Goal: Information Seeking & Learning: Learn about a topic

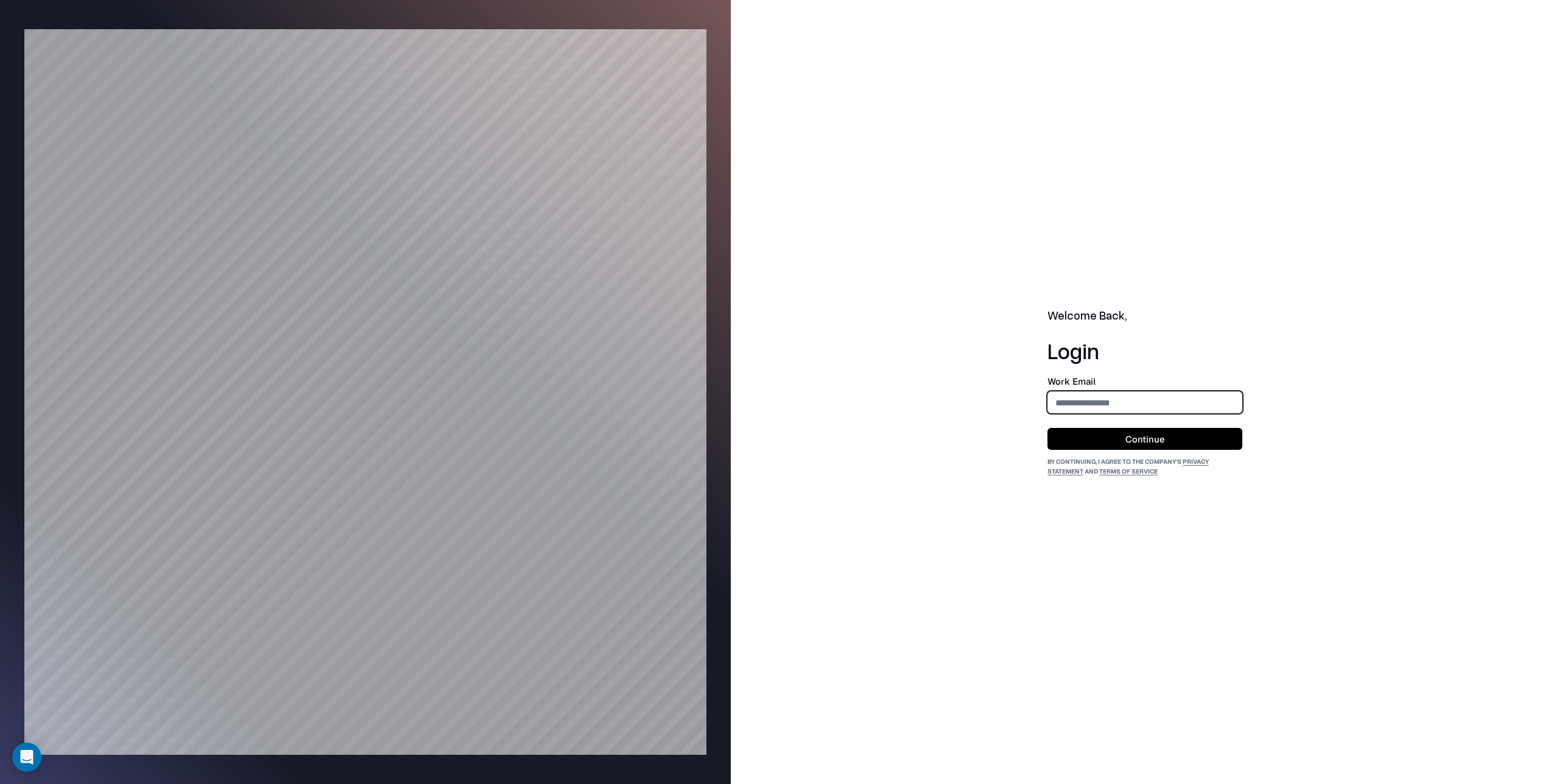
click at [1071, 407] on input "email" at bounding box center [1145, 403] width 194 height 23
type input "**********"
click at [1135, 433] on button "Continue" at bounding box center [1144, 439] width 195 height 22
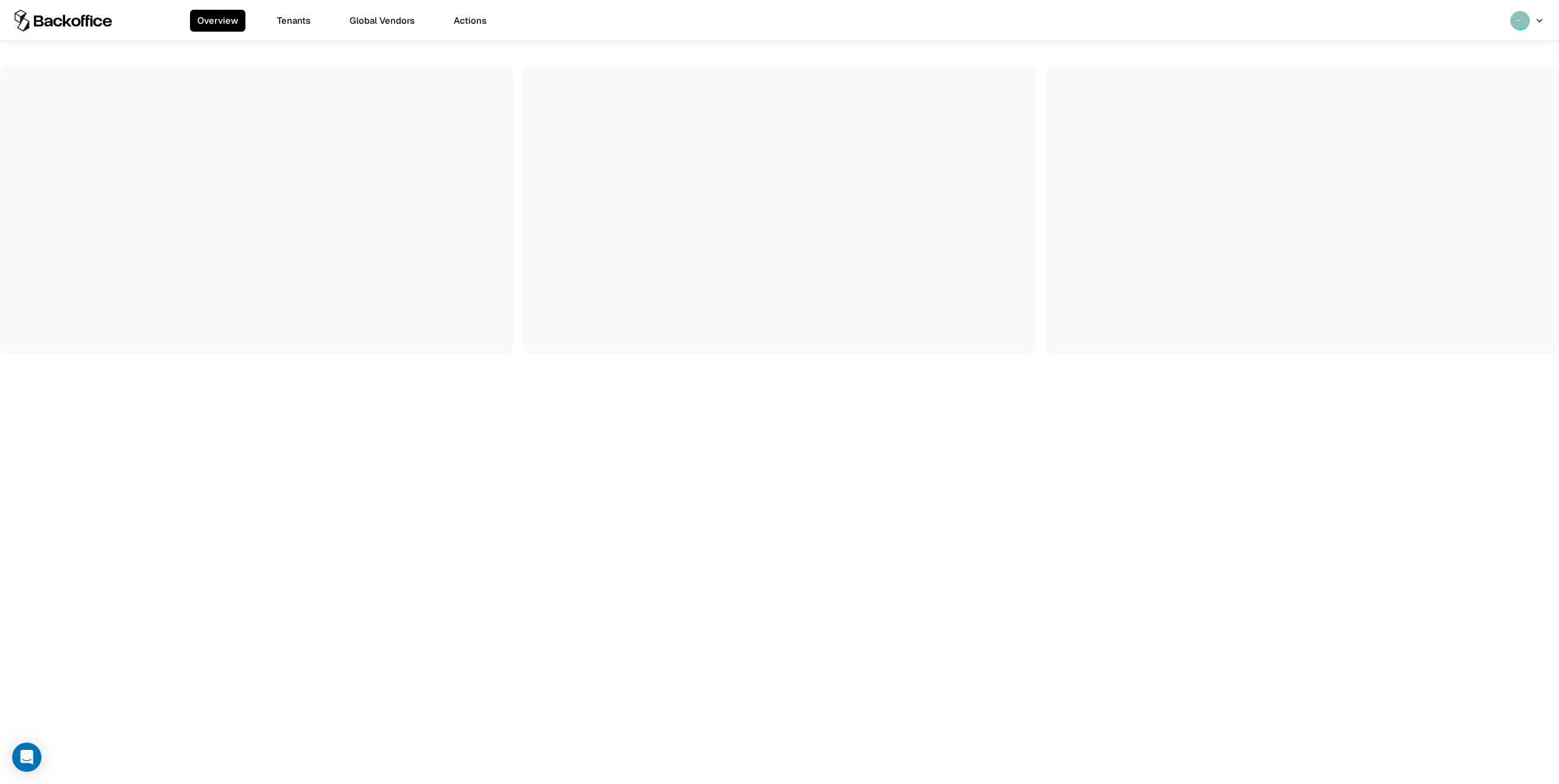
click at [297, 21] on button "Tenants" at bounding box center [294, 20] width 48 height 22
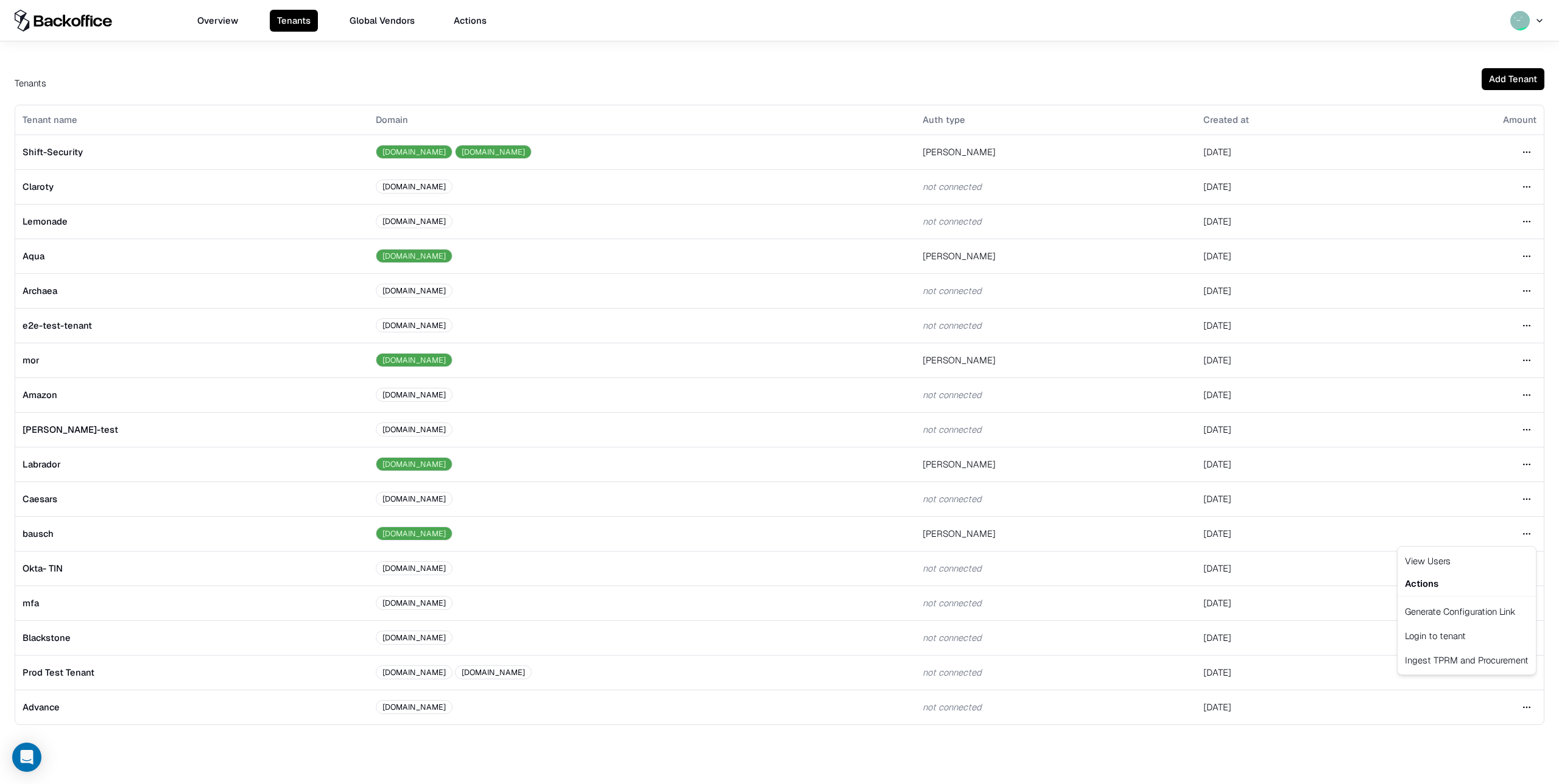
click at [1527, 534] on html "Overview Tenants Global Vendors Actions Tenants Add Tenant Tenant name Domain A…" at bounding box center [779, 392] width 1559 height 784
click at [1452, 639] on div "Login to tenant" at bounding box center [1467, 635] width 134 height 24
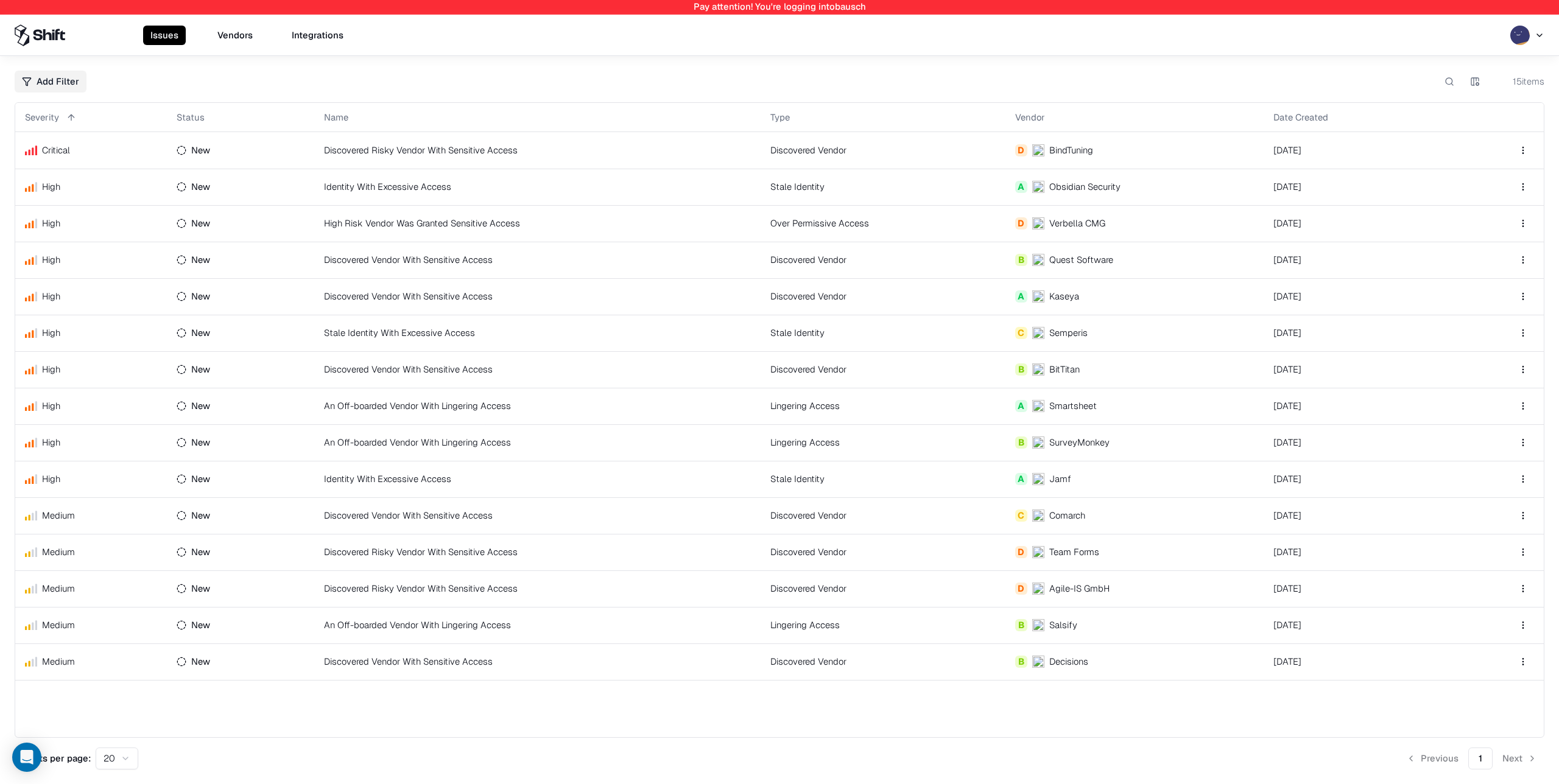
click at [476, 149] on td "Discovered Risky Vendor With Sensitive Access" at bounding box center [537, 150] width 446 height 37
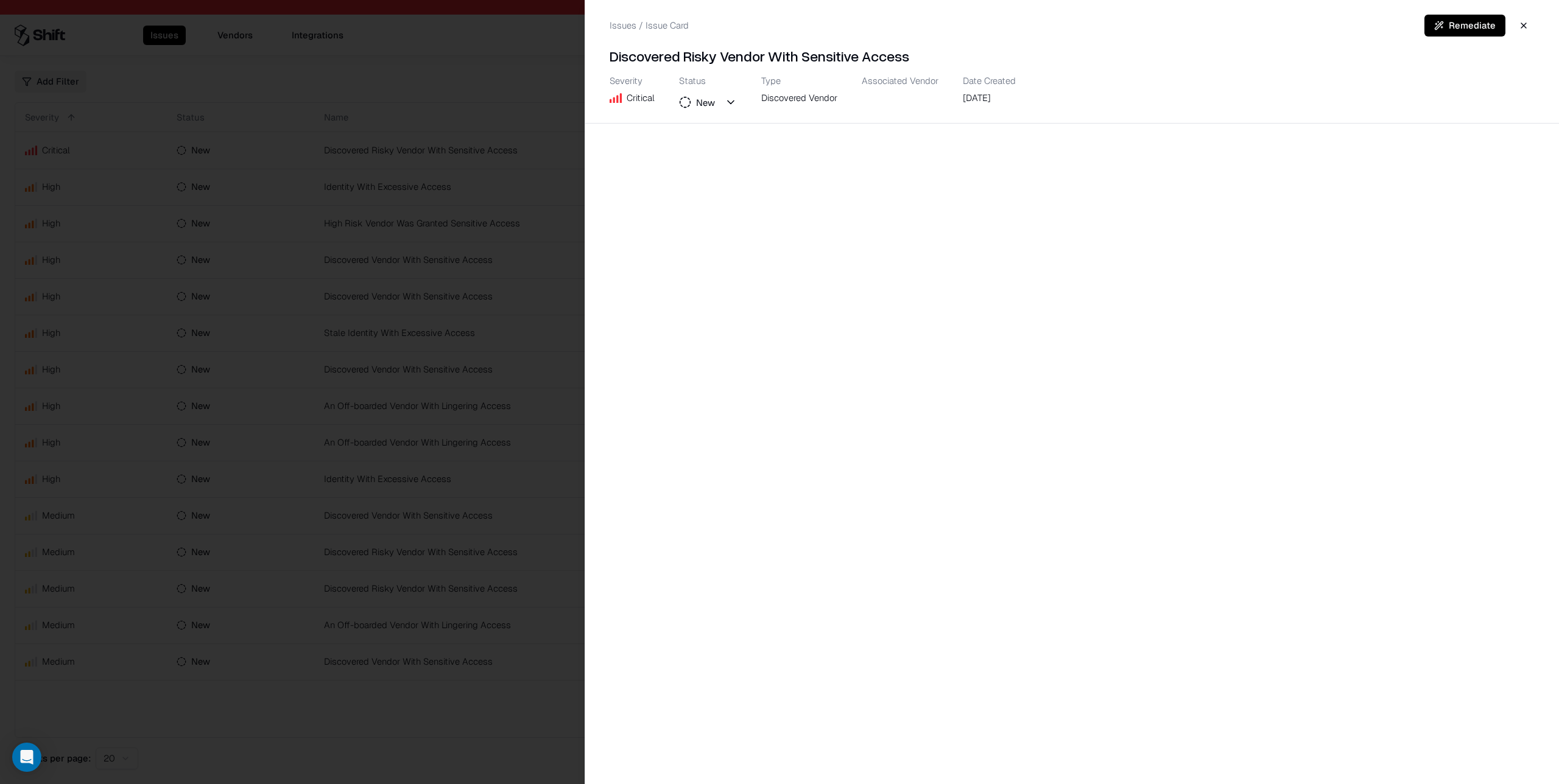
click at [473, 368] on div at bounding box center [779, 392] width 1559 height 784
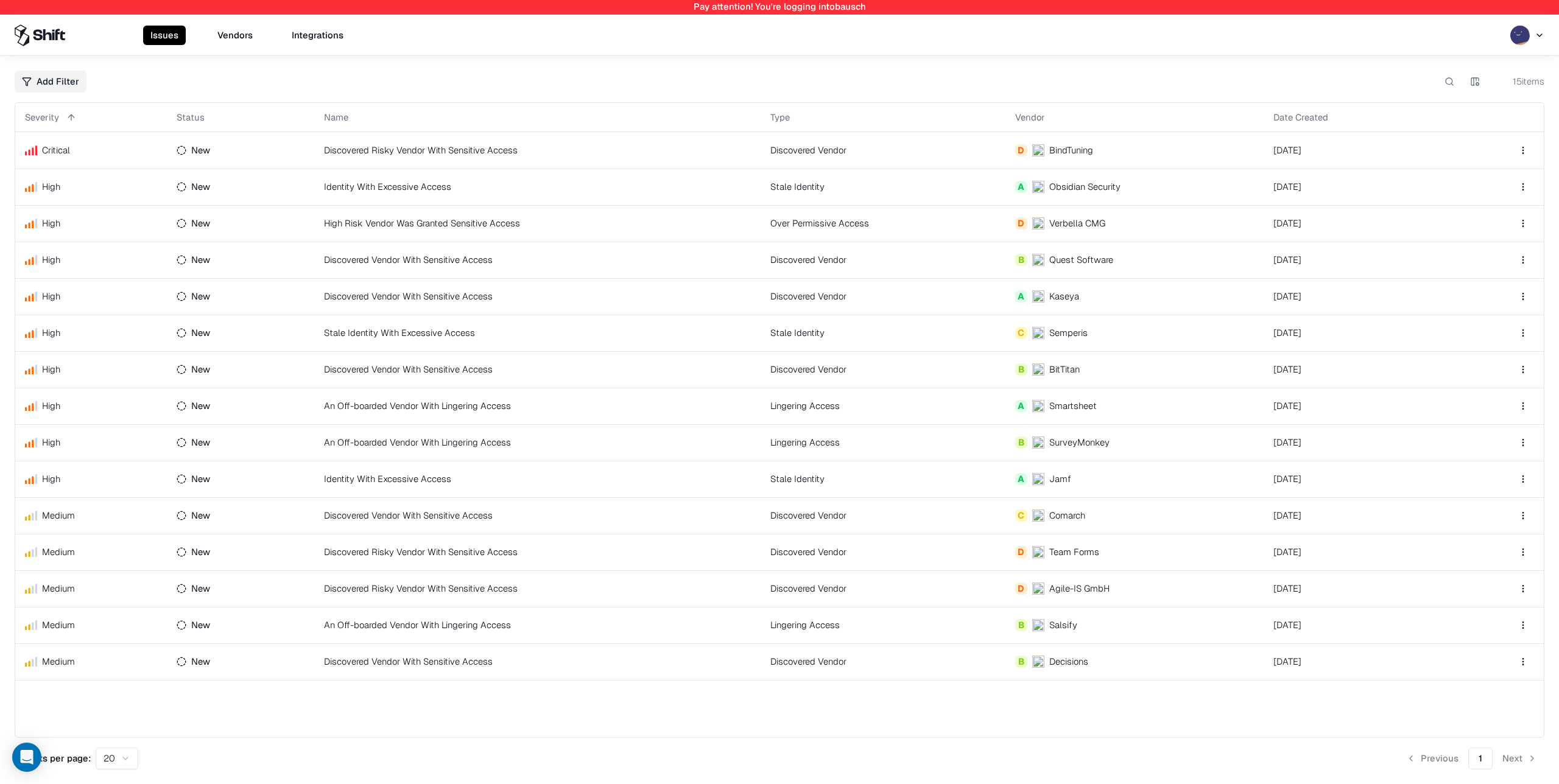
click at [545, 183] on td "Identity With Excessive Access" at bounding box center [537, 187] width 446 height 37
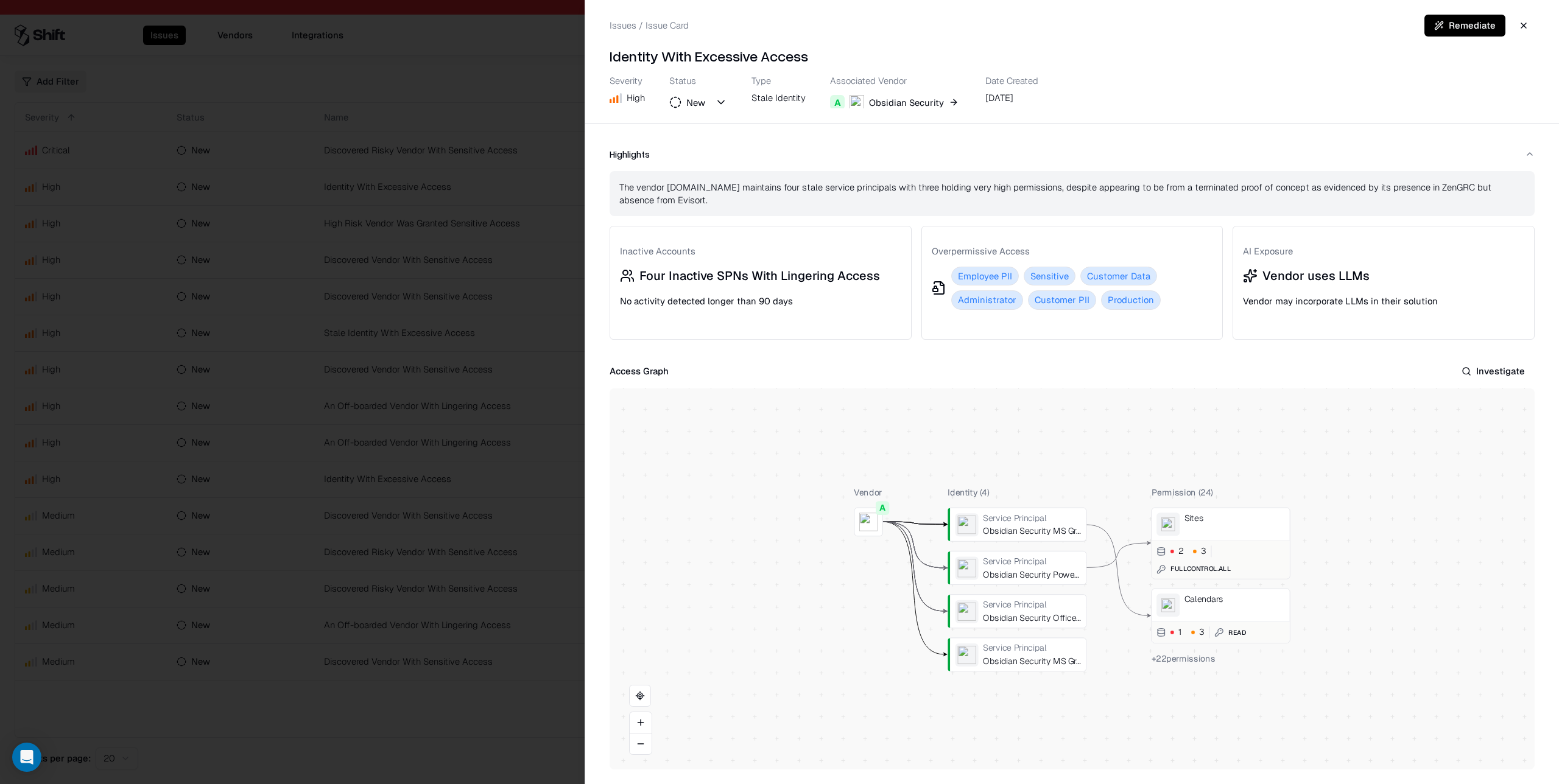
click at [1503, 372] on button "Investigate" at bounding box center [1494, 371] width 83 height 22
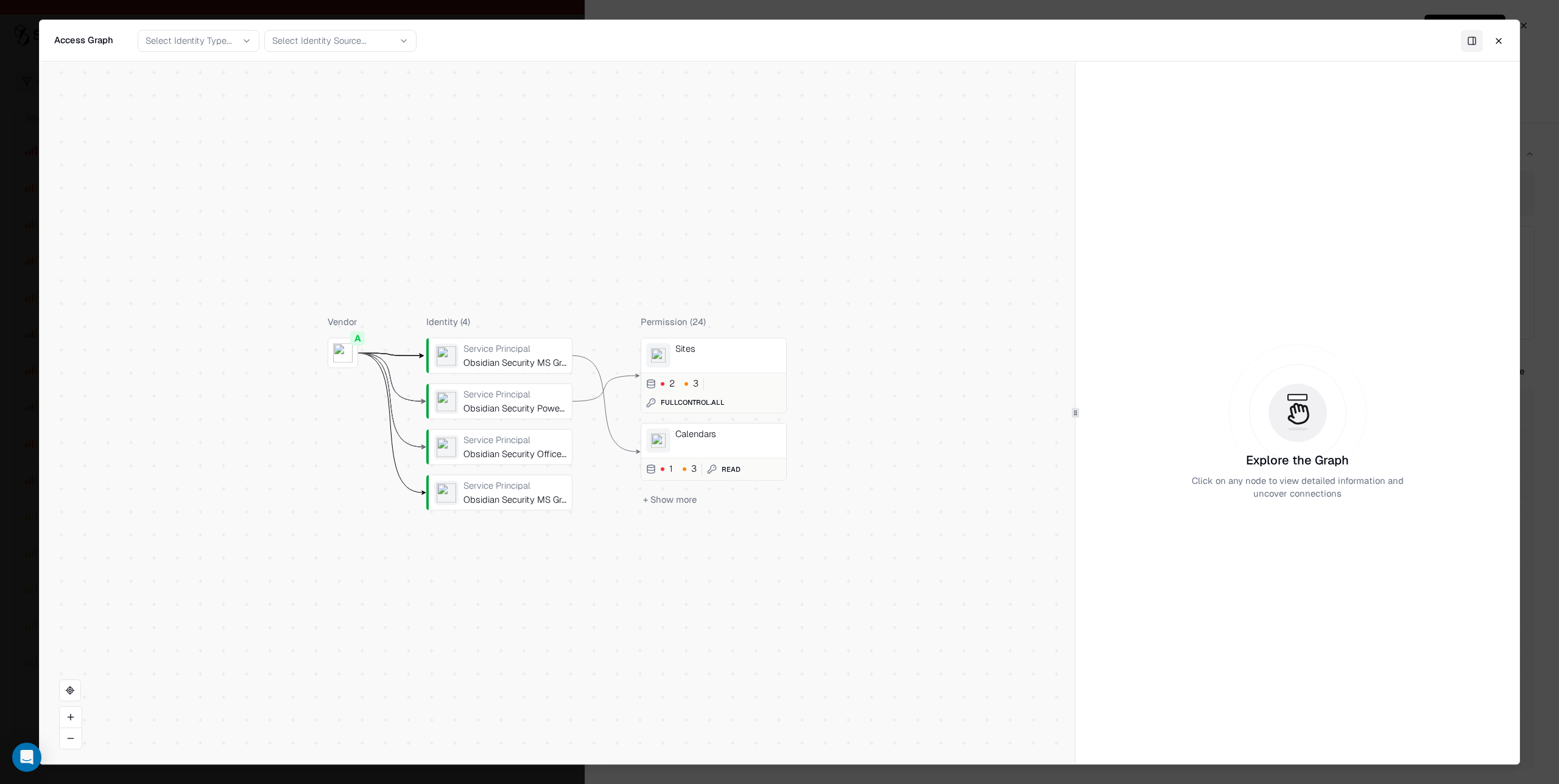
click at [677, 499] on button "+ Show more" at bounding box center [670, 499] width 59 height 18
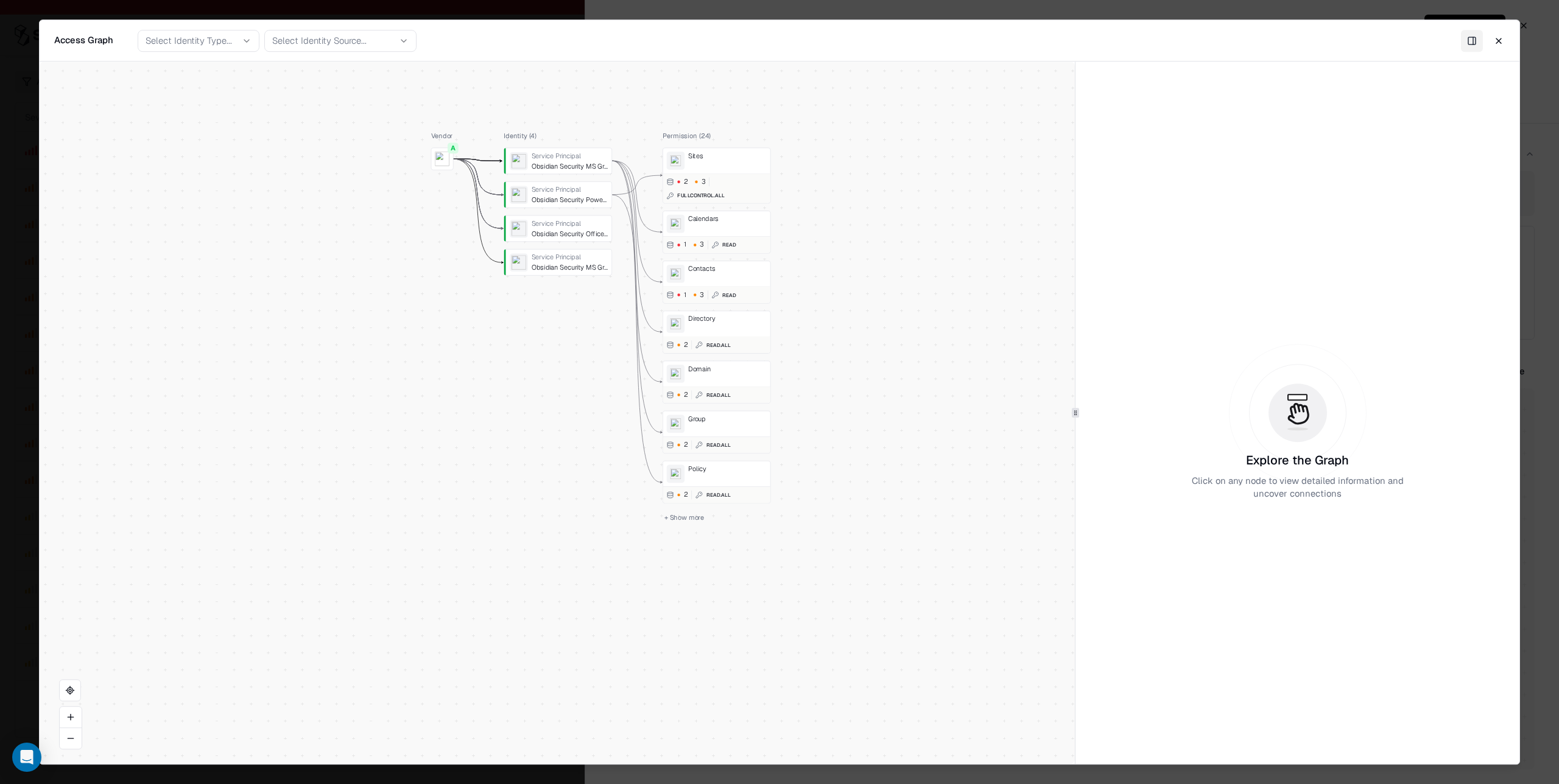
drag, startPoint x: 834, startPoint y: 573, endPoint x: 810, endPoint y: 360, distance: 214.3
click at [810, 360] on div "Vendor A Identity ( 4 ) Service Principal Obsidian Security MS Graph Service Pr…" at bounding box center [557, 413] width 1035 height 703
click at [696, 520] on button "+ Show more" at bounding box center [684, 517] width 44 height 14
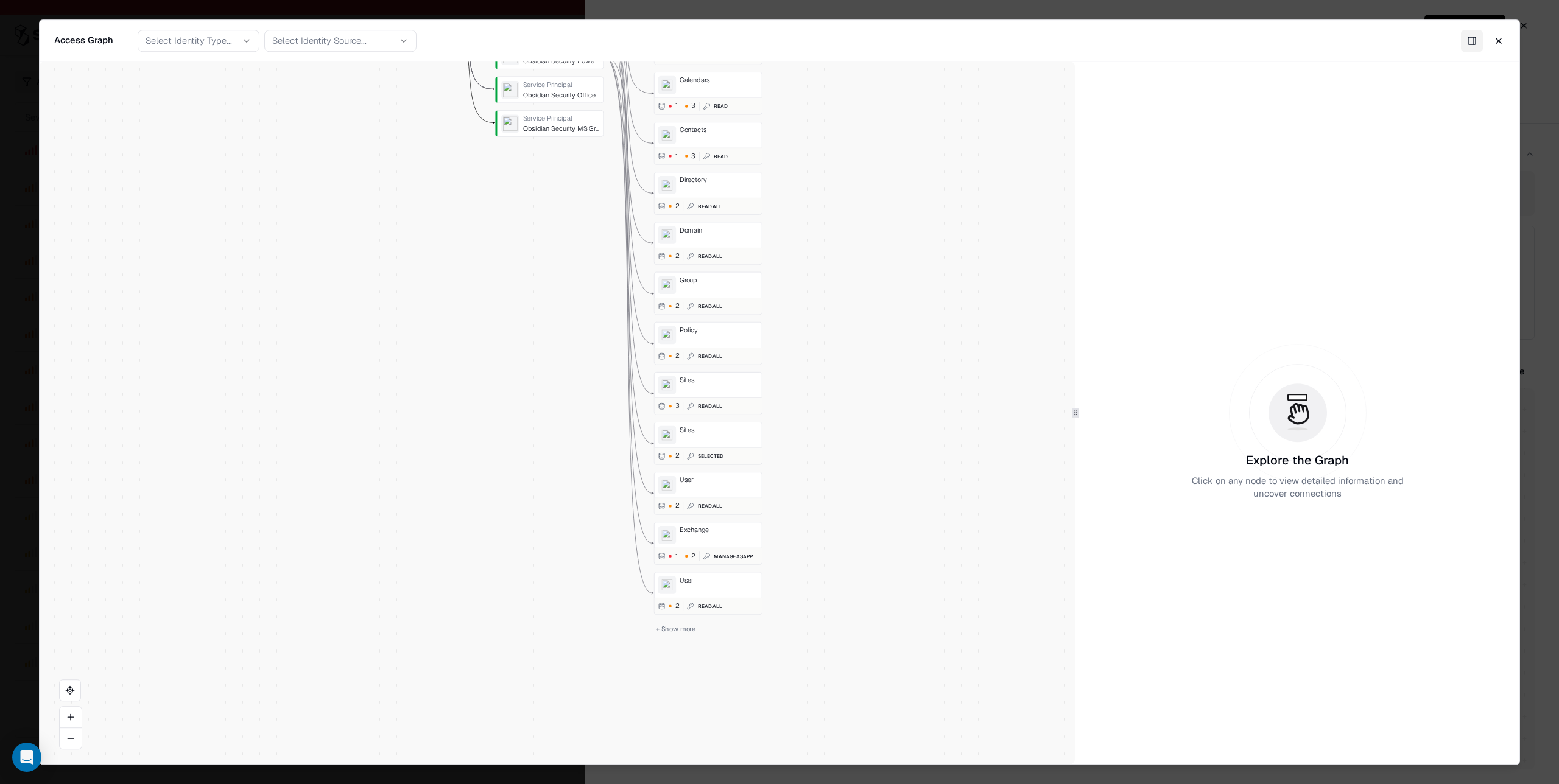
drag, startPoint x: 816, startPoint y: 547, endPoint x: 806, endPoint y: 420, distance: 127.4
click at [806, 420] on div "Vendor A Identity ( 4 ) Service Principal Obsidian Security MS Graph Service Pr…" at bounding box center [557, 413] width 1035 height 703
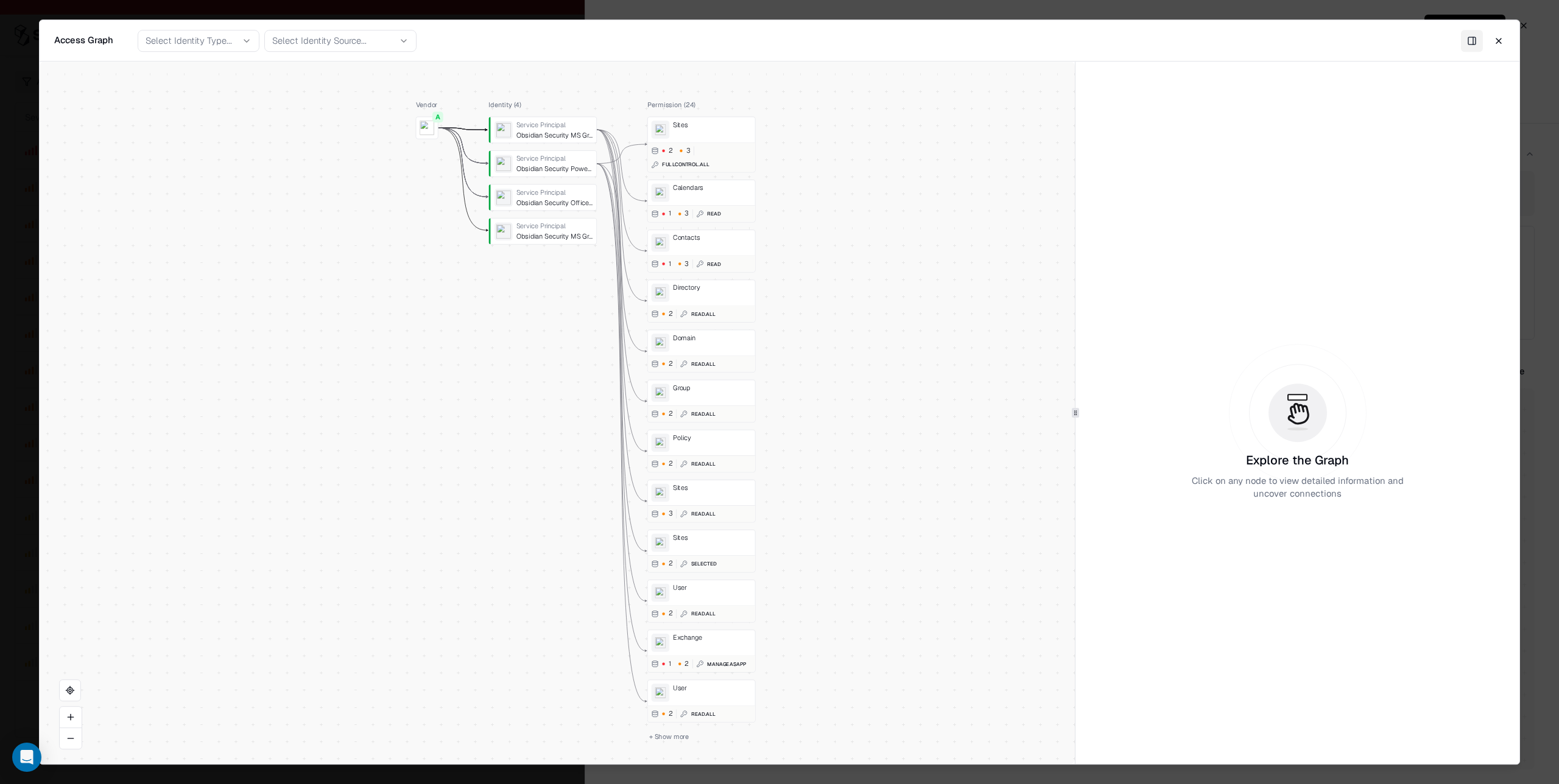
drag, startPoint x: 772, startPoint y: 298, endPoint x: 767, endPoint y: 362, distance: 64.2
click at [767, 362] on div "Vendor A Identity ( 4 ) Service Principal Obsidian Security MS Graph Service Pr…" at bounding box center [557, 413] width 1035 height 703
click at [1499, 39] on button "Close" at bounding box center [1499, 41] width 22 height 22
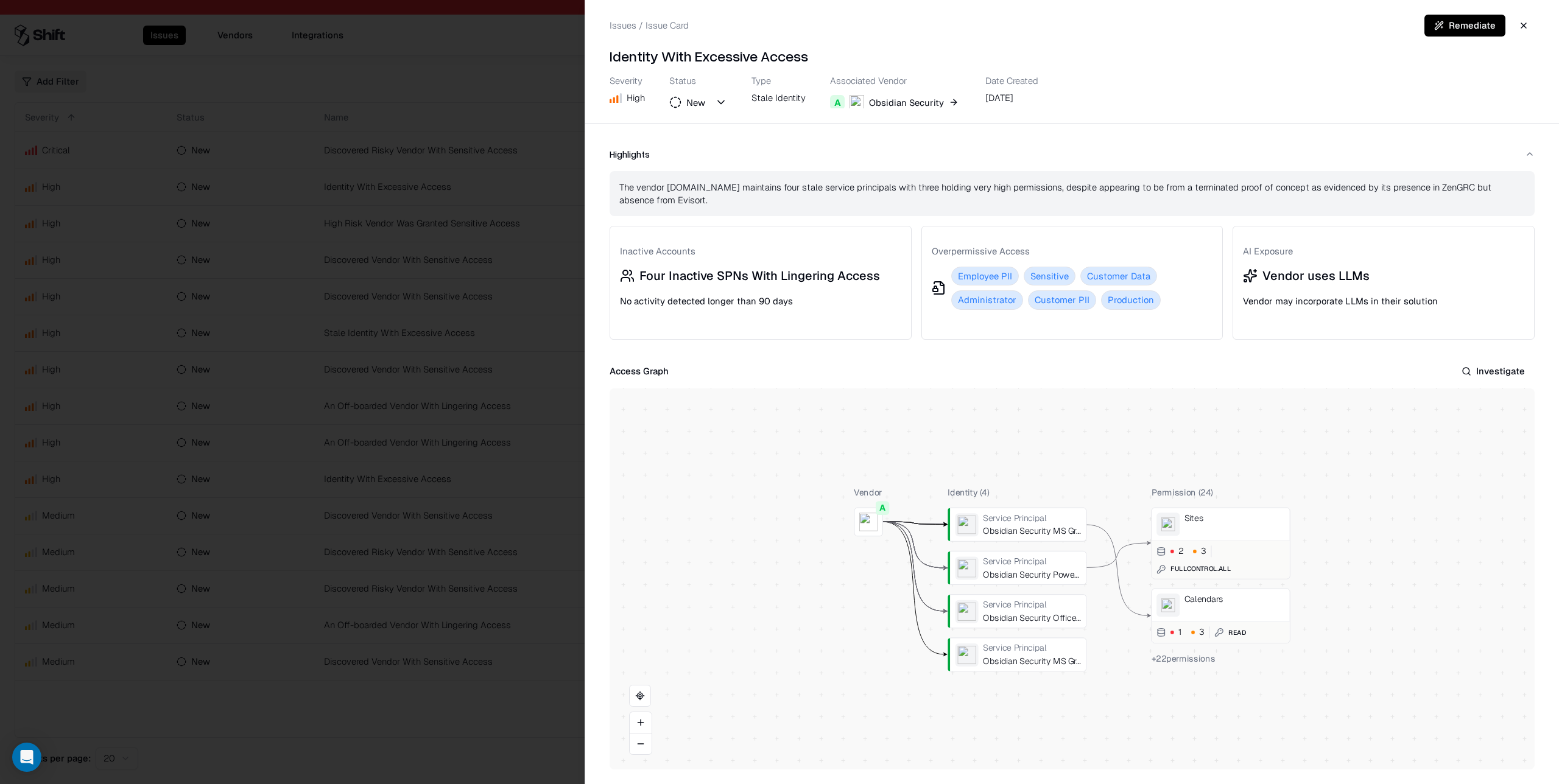
click at [1506, 368] on button "Investigate" at bounding box center [1494, 371] width 83 height 22
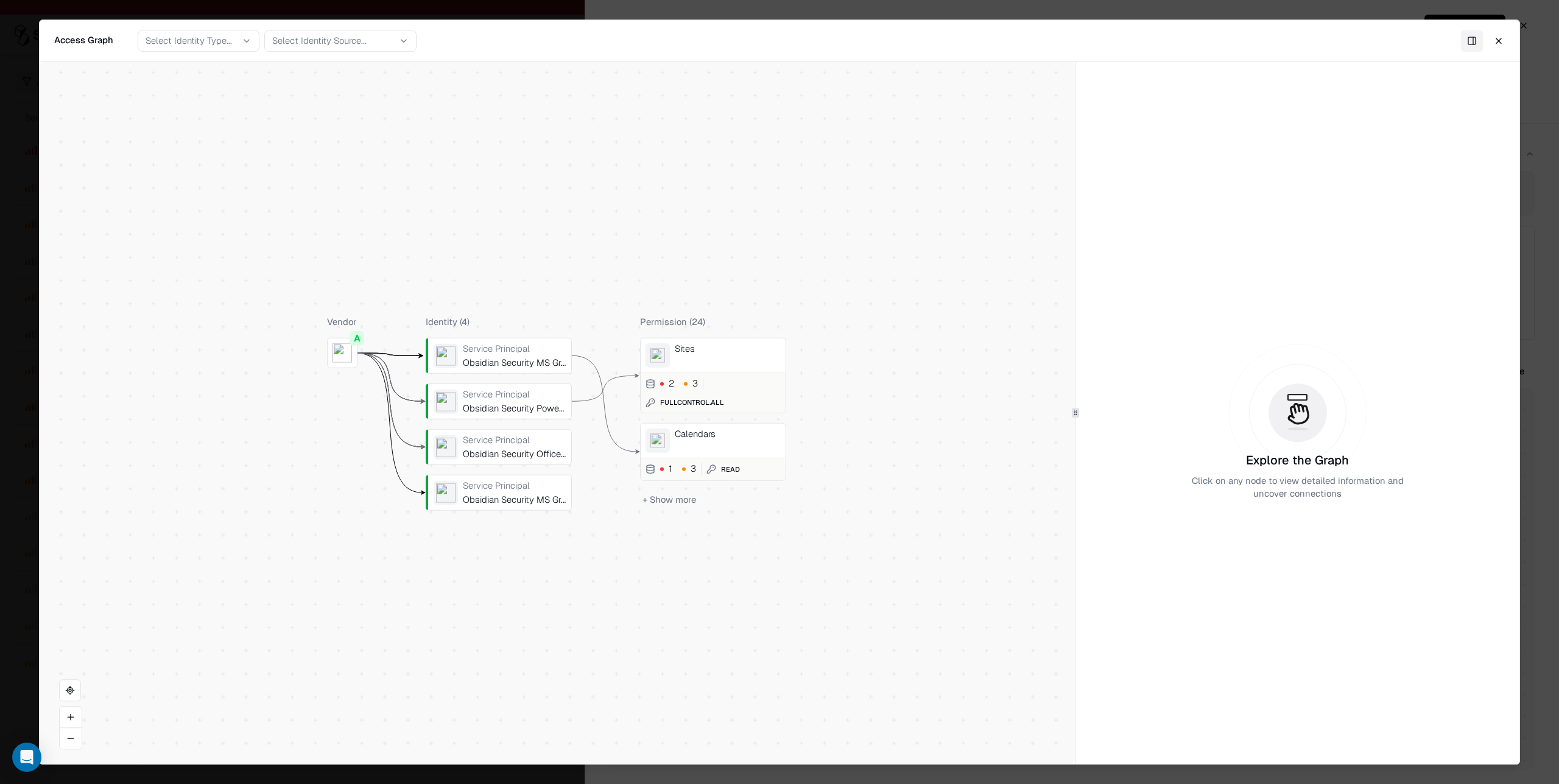
click at [681, 499] on button "+ Show more" at bounding box center [669, 499] width 59 height 18
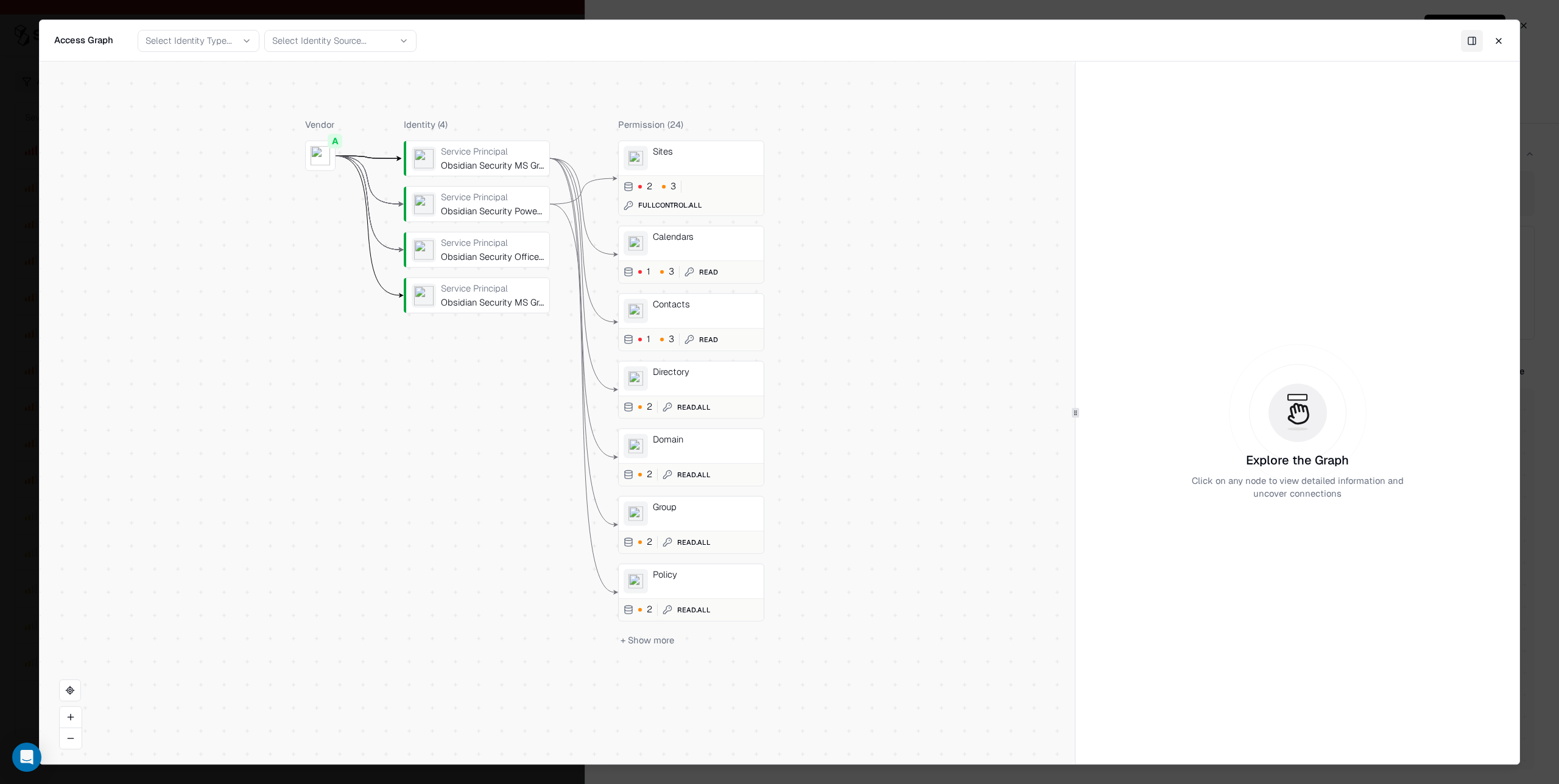
drag, startPoint x: 853, startPoint y: 534, endPoint x: 831, endPoint y: 336, distance: 199.2
click at [831, 336] on div "Vendor A Identity ( 4 ) Service Principal Obsidian Security MS Graph Service Pr…" at bounding box center [557, 413] width 1035 height 703
click at [483, 156] on div "Service Principal" at bounding box center [493, 152] width 104 height 11
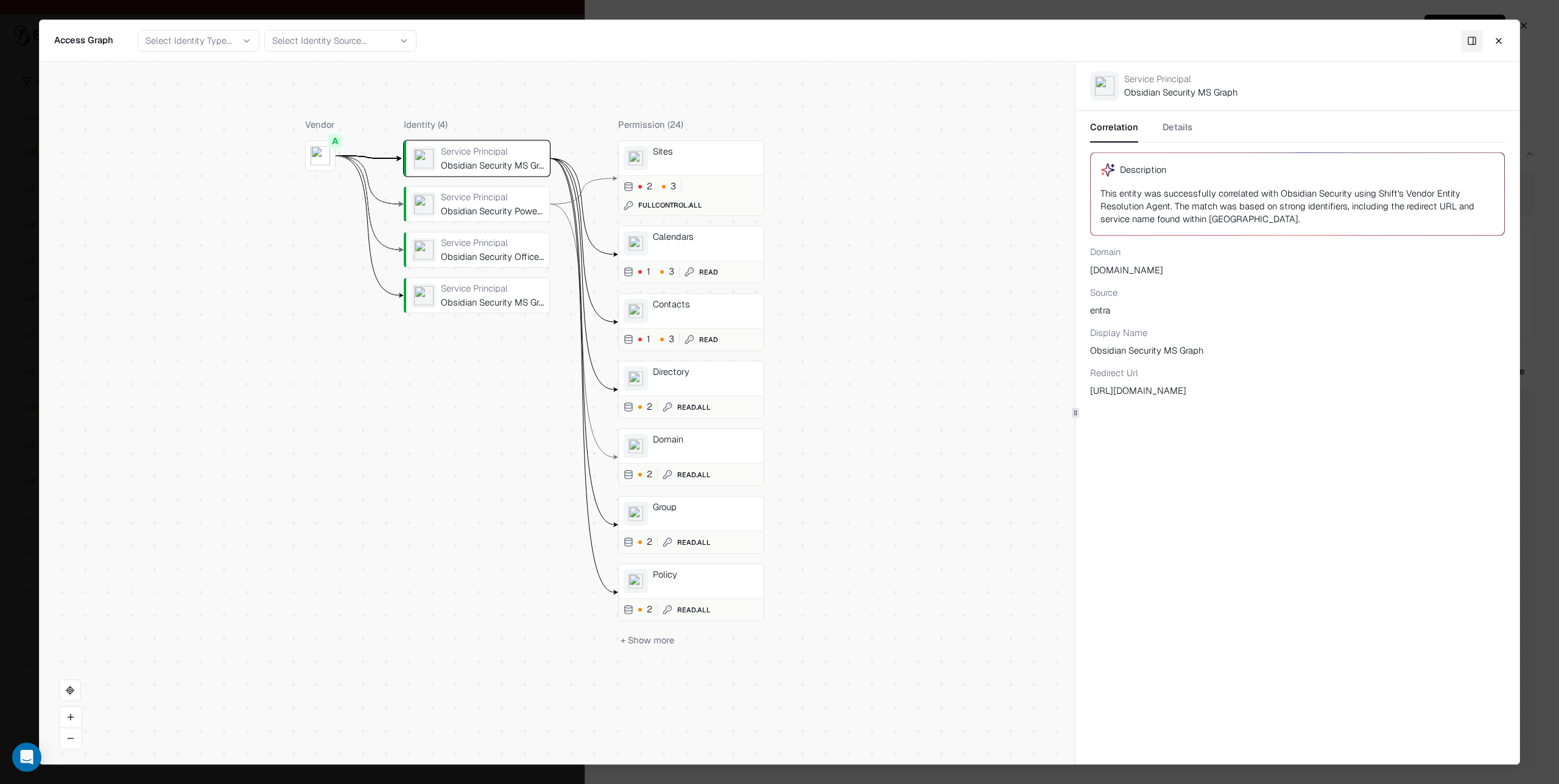
click at [482, 201] on div "Service Principal" at bounding box center [493, 197] width 104 height 11
click at [481, 164] on div "Obsidian Security MS Graph" at bounding box center [493, 164] width 104 height 11
click at [482, 201] on div "Service Principal" at bounding box center [493, 197] width 104 height 11
click at [491, 248] on div "Service Principal" at bounding box center [491, 243] width 104 height 11
click at [489, 290] on div "Service Principal" at bounding box center [491, 289] width 104 height 11
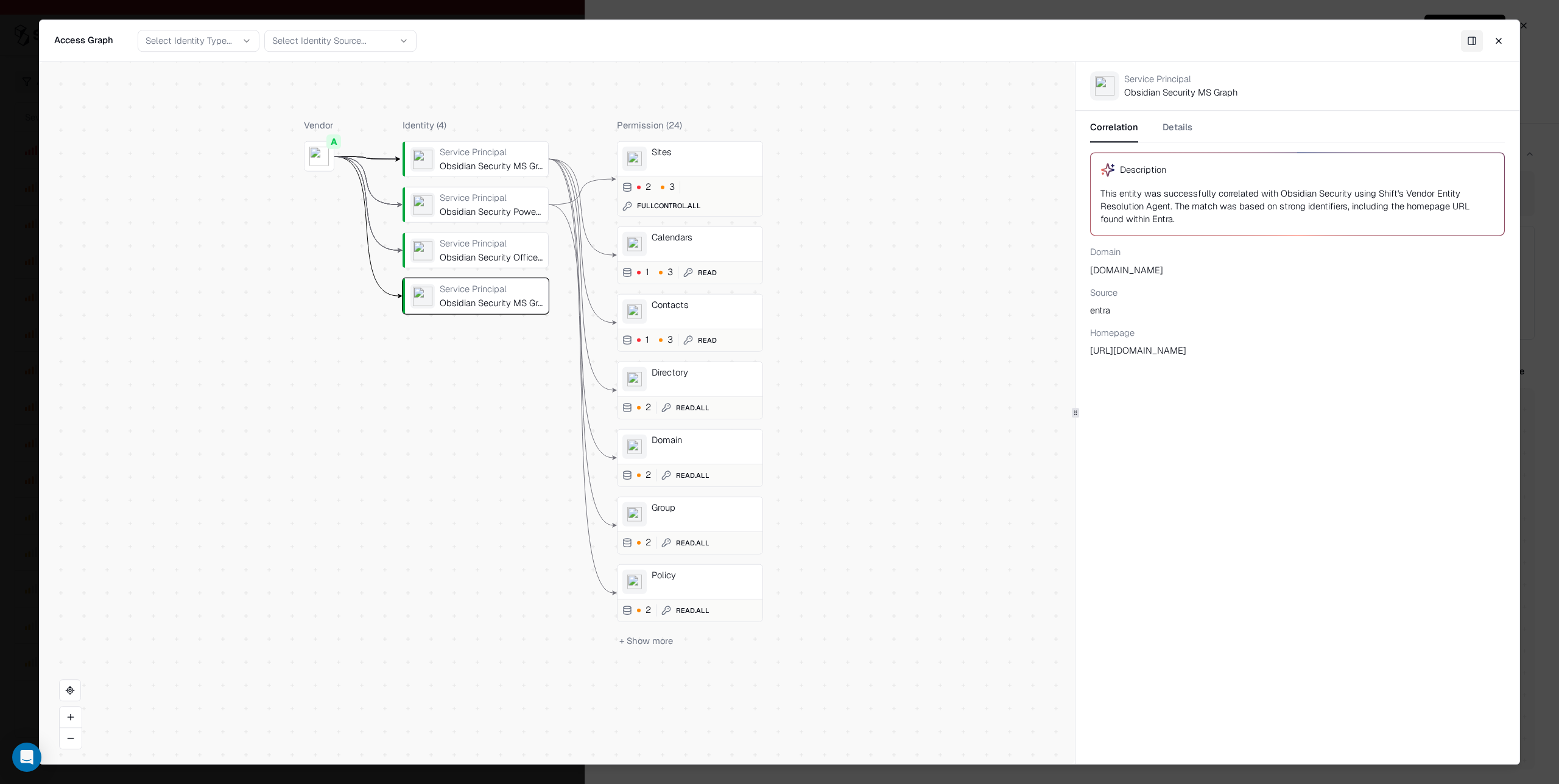
click at [697, 309] on div "Contacts" at bounding box center [704, 305] width 106 height 11
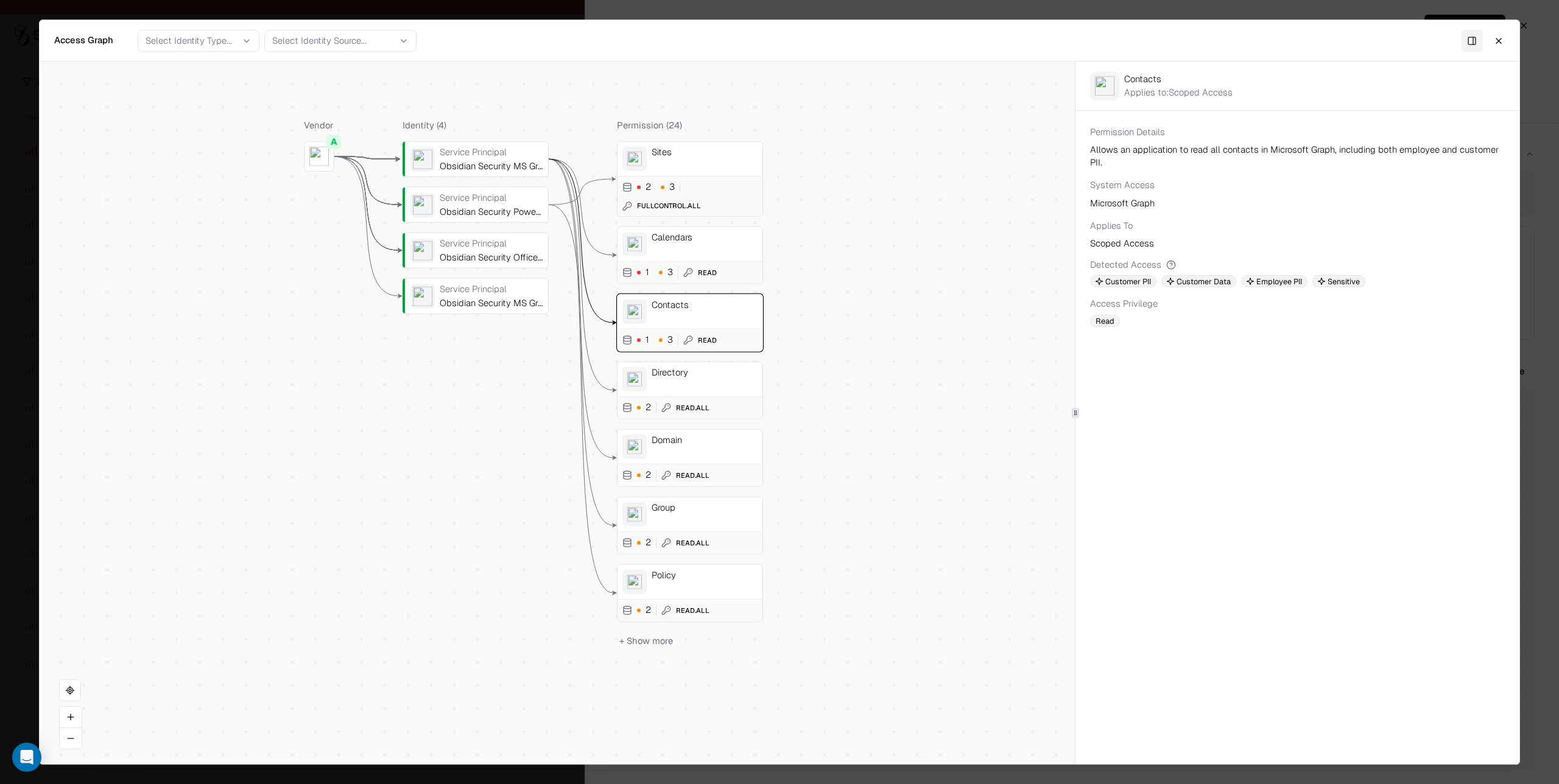
click at [716, 372] on div "Directory" at bounding box center [704, 372] width 106 height 11
click at [713, 443] on div "Domain" at bounding box center [704, 440] width 106 height 11
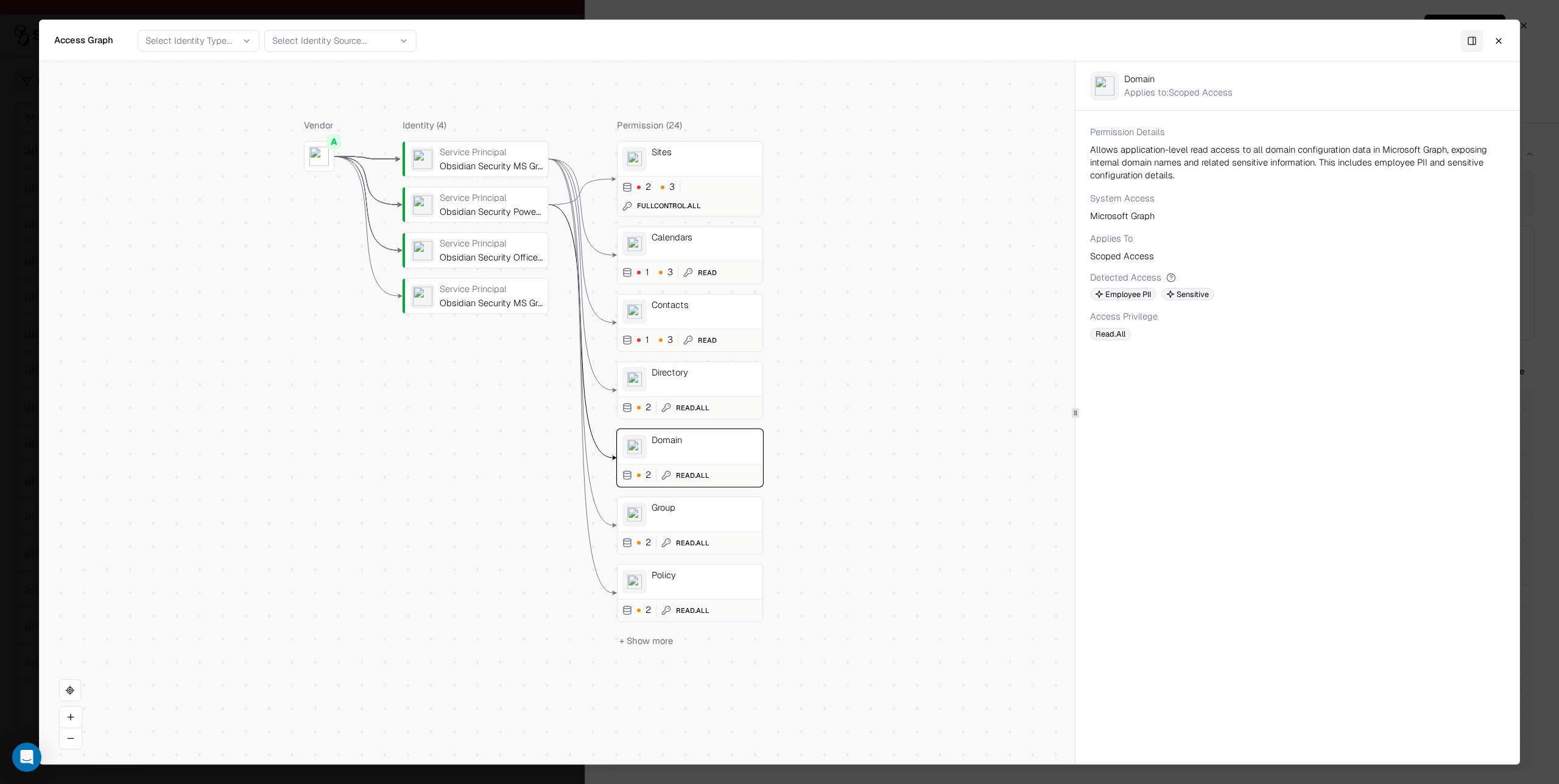
click at [708, 516] on div "Group" at bounding box center [704, 514] width 106 height 24
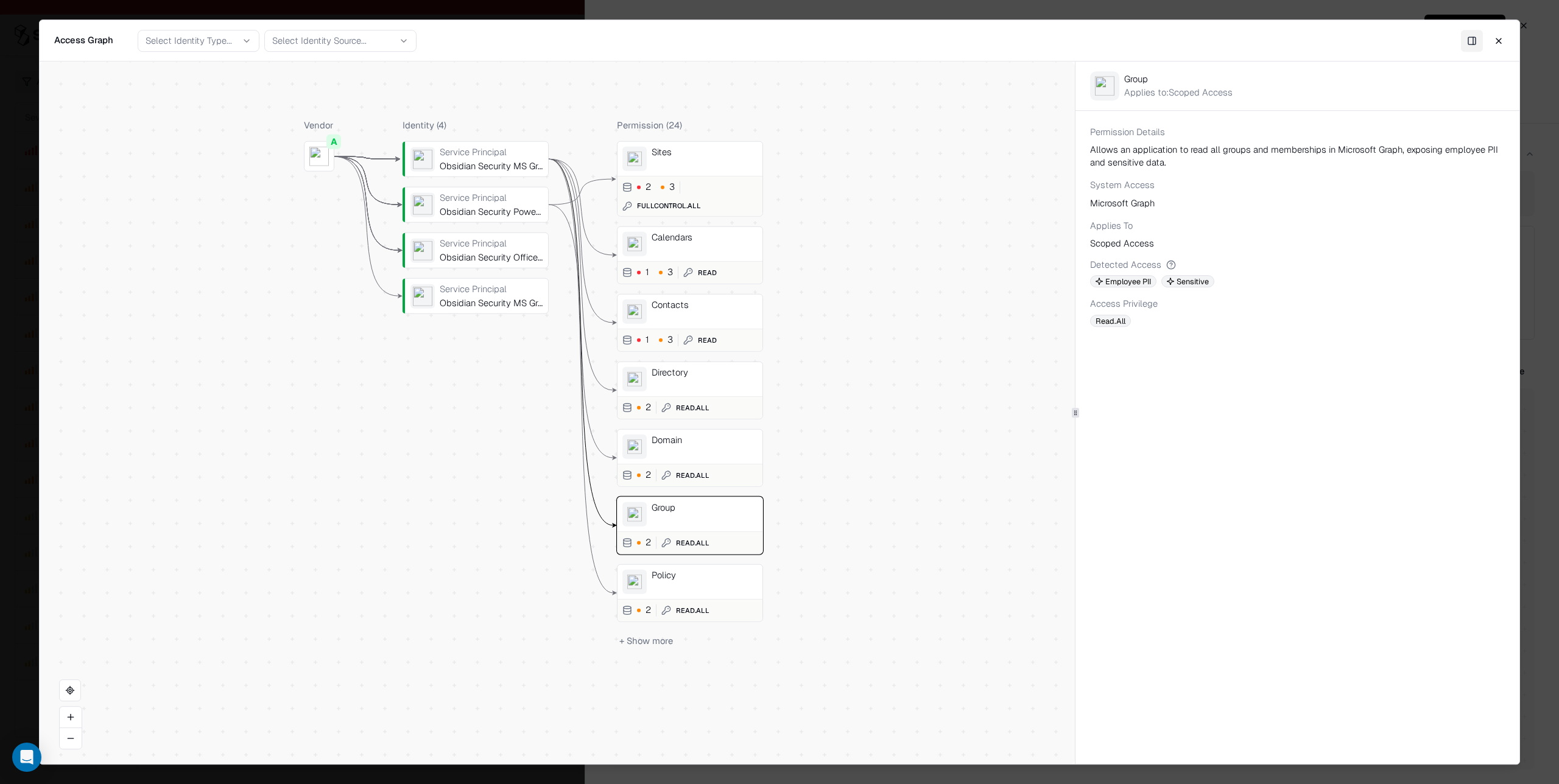
click at [712, 587] on div "Policy" at bounding box center [704, 582] width 106 height 24
click at [719, 164] on div "Sites" at bounding box center [704, 158] width 106 height 24
click at [704, 318] on div "Contacts" at bounding box center [704, 312] width 106 height 24
click at [707, 381] on div "Directory" at bounding box center [704, 379] width 106 height 24
click at [1499, 40] on button "Close" at bounding box center [1499, 41] width 22 height 22
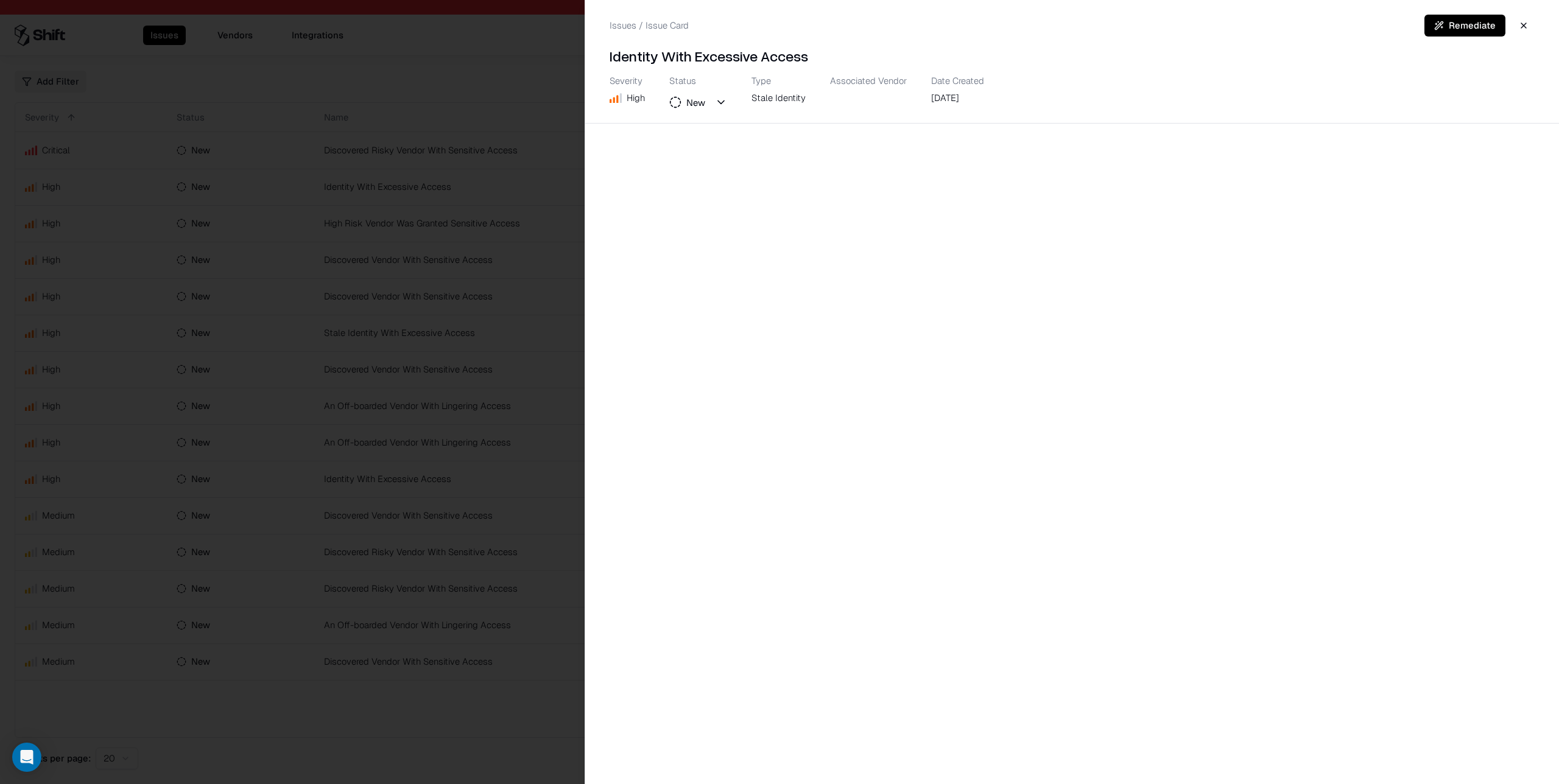
click at [566, 373] on div at bounding box center [779, 392] width 1559 height 784
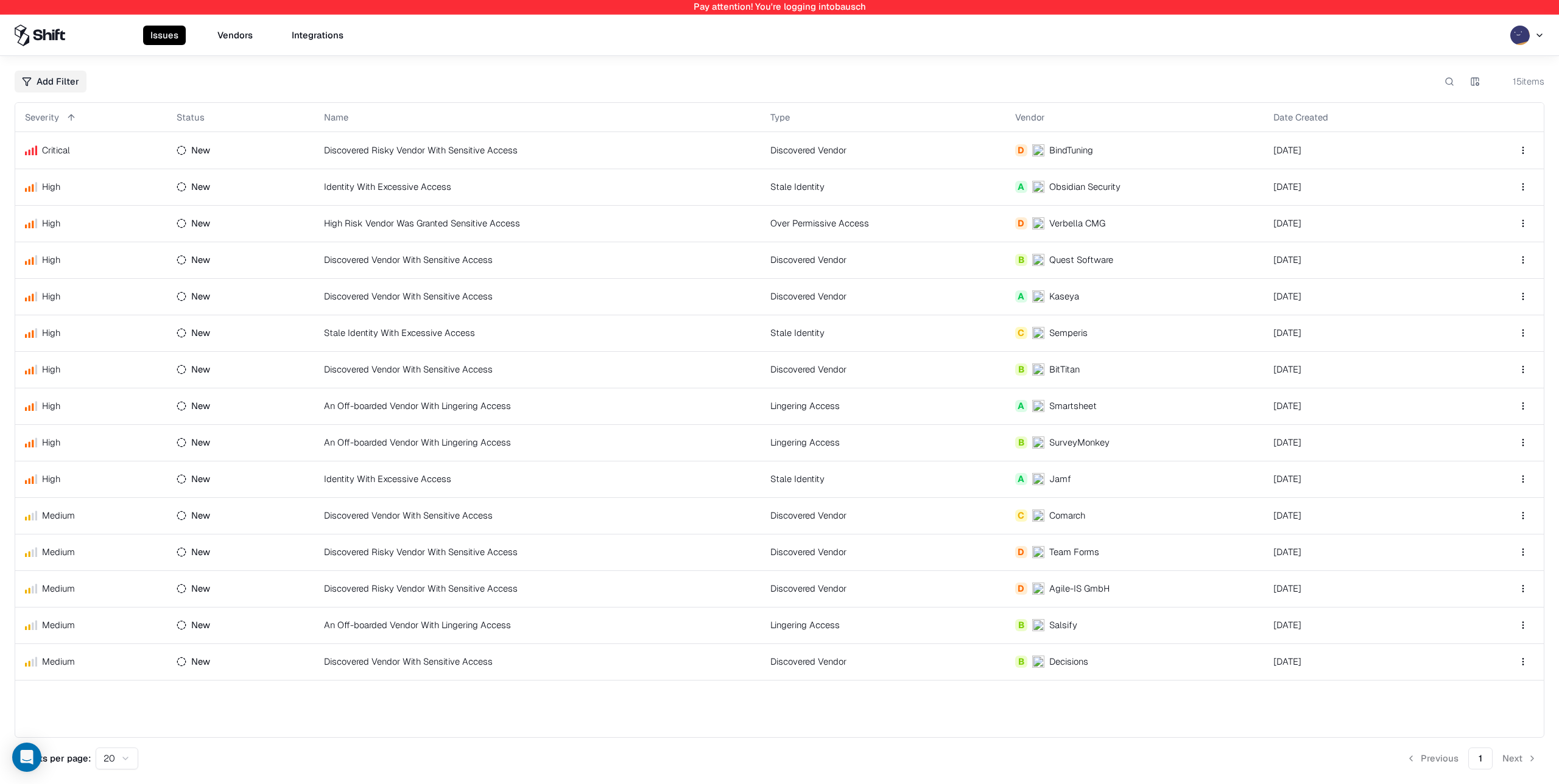
click at [627, 438] on td "An Off-boarded Vendor With Lingering Access" at bounding box center [537, 442] width 446 height 37
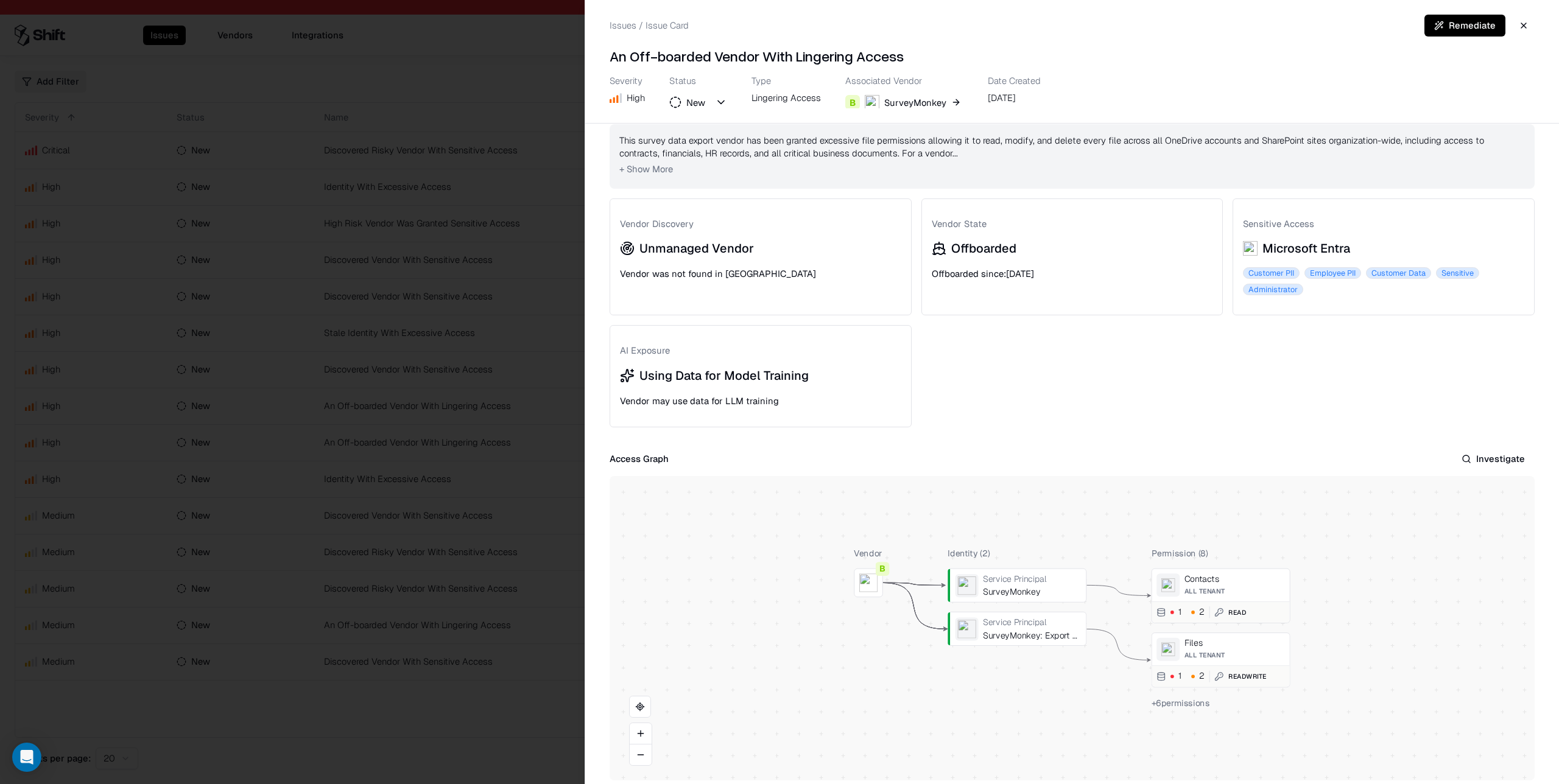
scroll to position [58, 0]
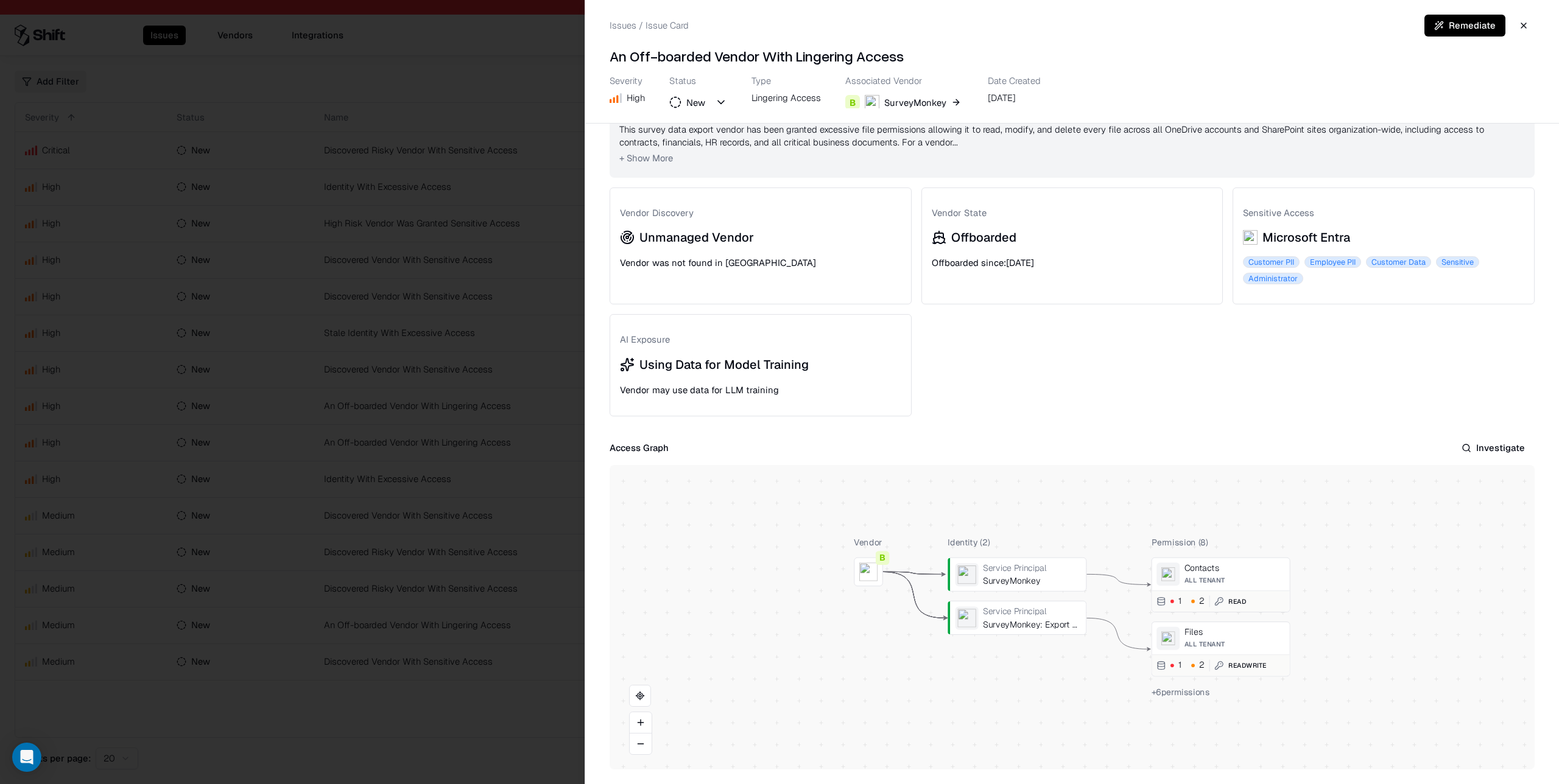
click at [1494, 448] on button "Investigate" at bounding box center [1494, 448] width 83 height 22
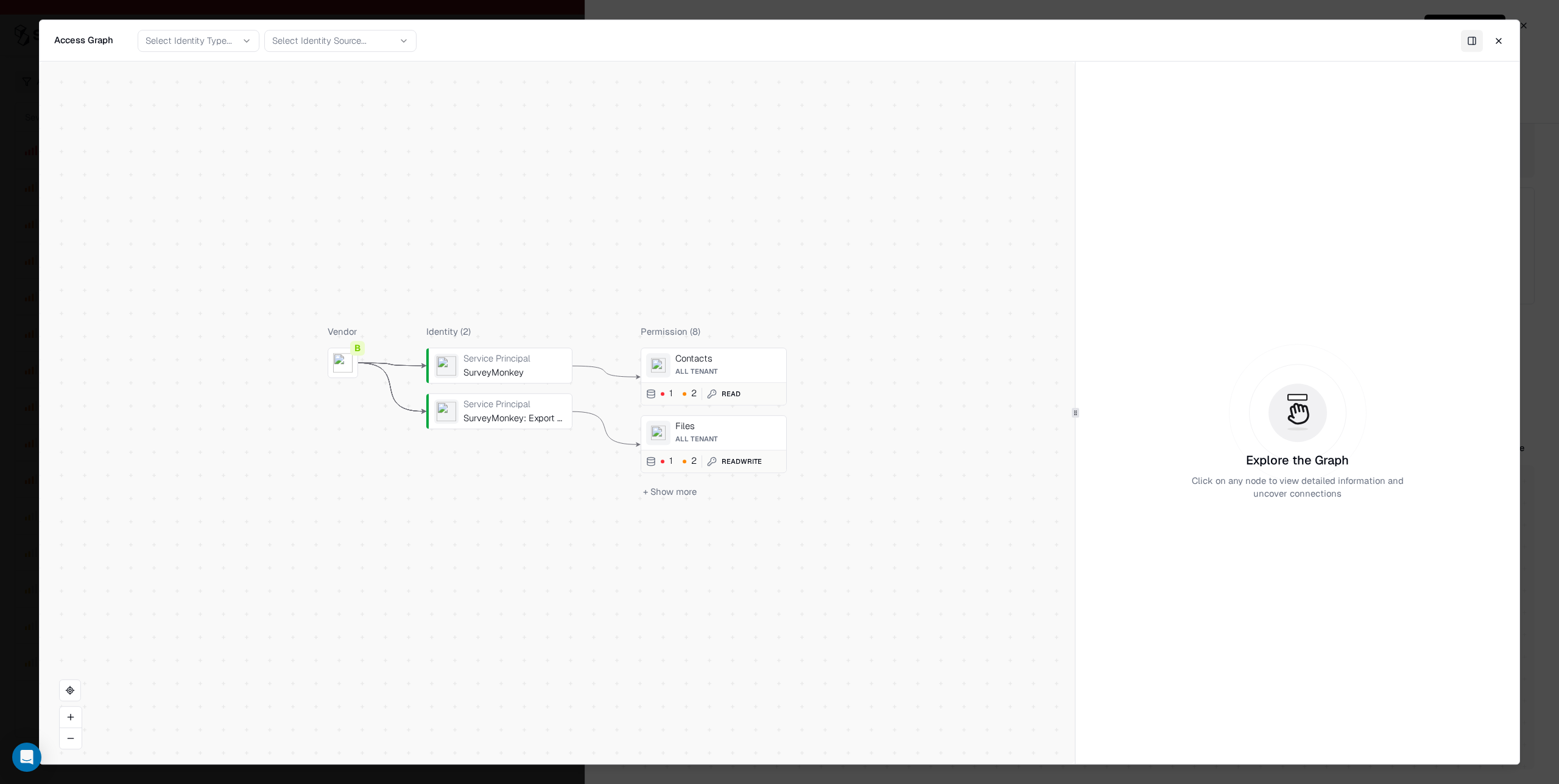
click at [687, 495] on button "+ Show more" at bounding box center [670, 492] width 59 height 18
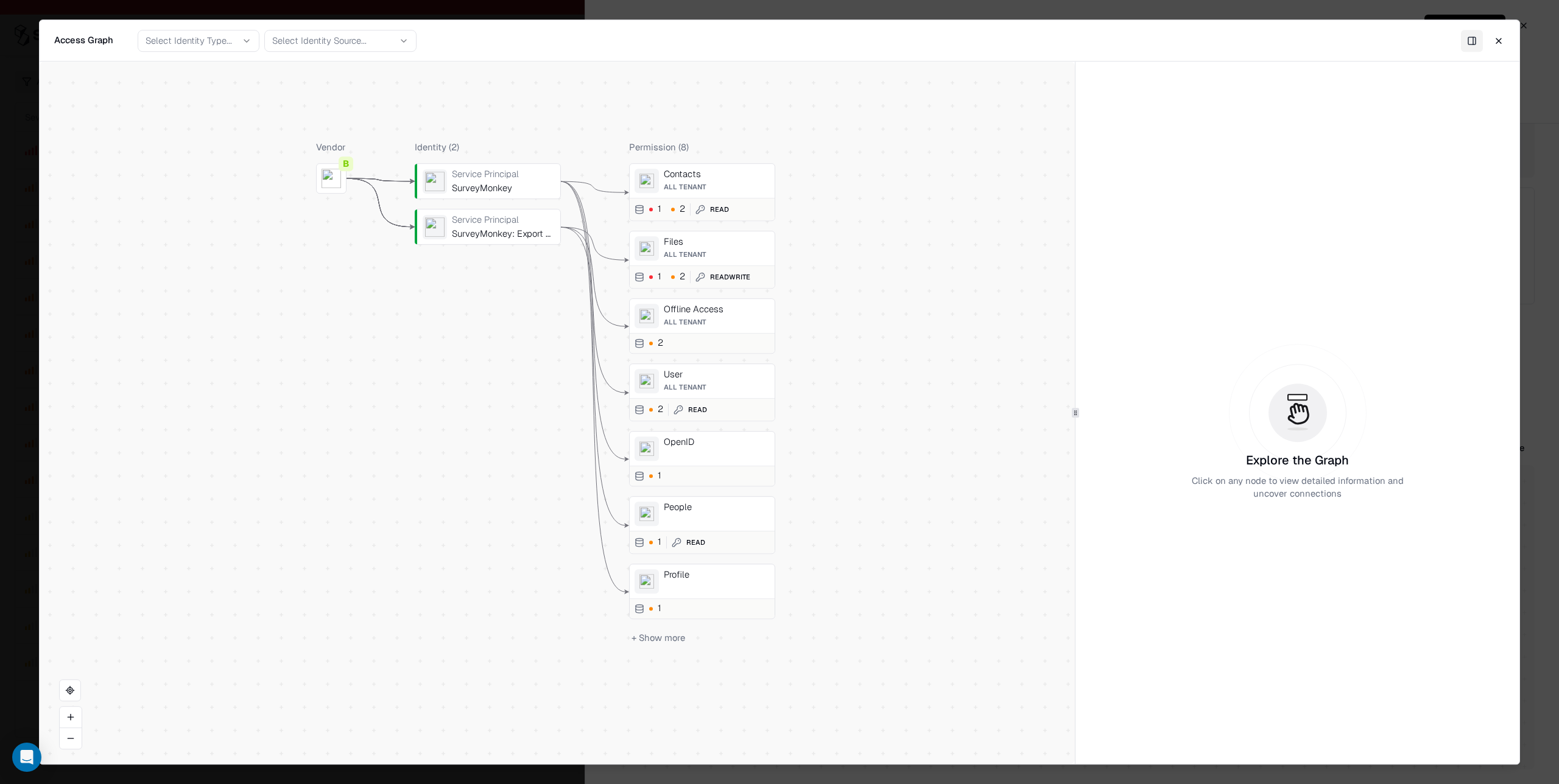
drag, startPoint x: 867, startPoint y: 586, endPoint x: 856, endPoint y: 401, distance: 185.3
click at [856, 401] on div "Vendor B Identity ( 2 ) Service Principal SurveyMonkey Service Principal Survey…" at bounding box center [557, 413] width 1035 height 703
click at [724, 448] on div "OpenID" at bounding box center [717, 448] width 106 height 24
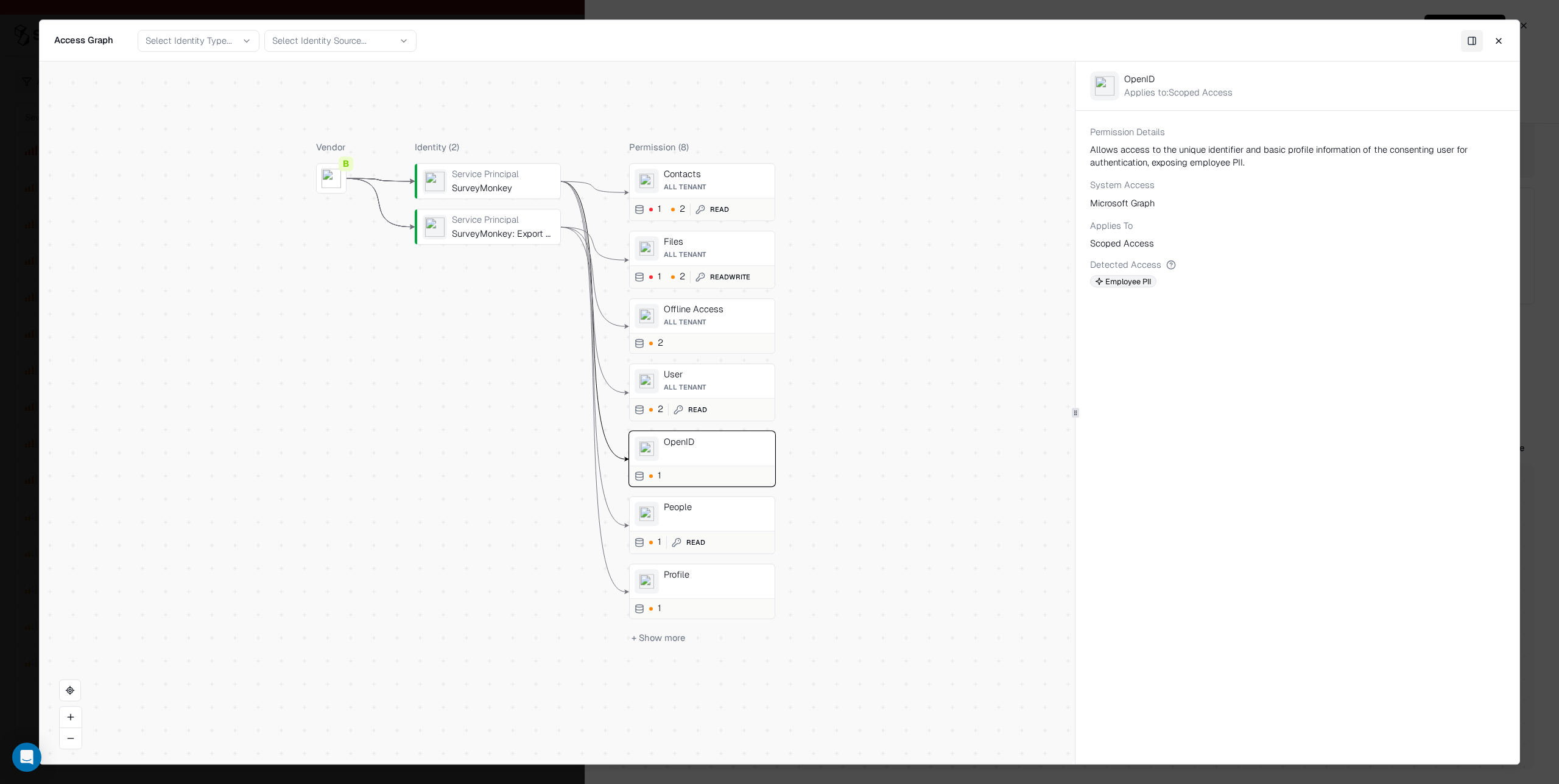
click at [500, 221] on div "Service Principal" at bounding box center [504, 219] width 104 height 11
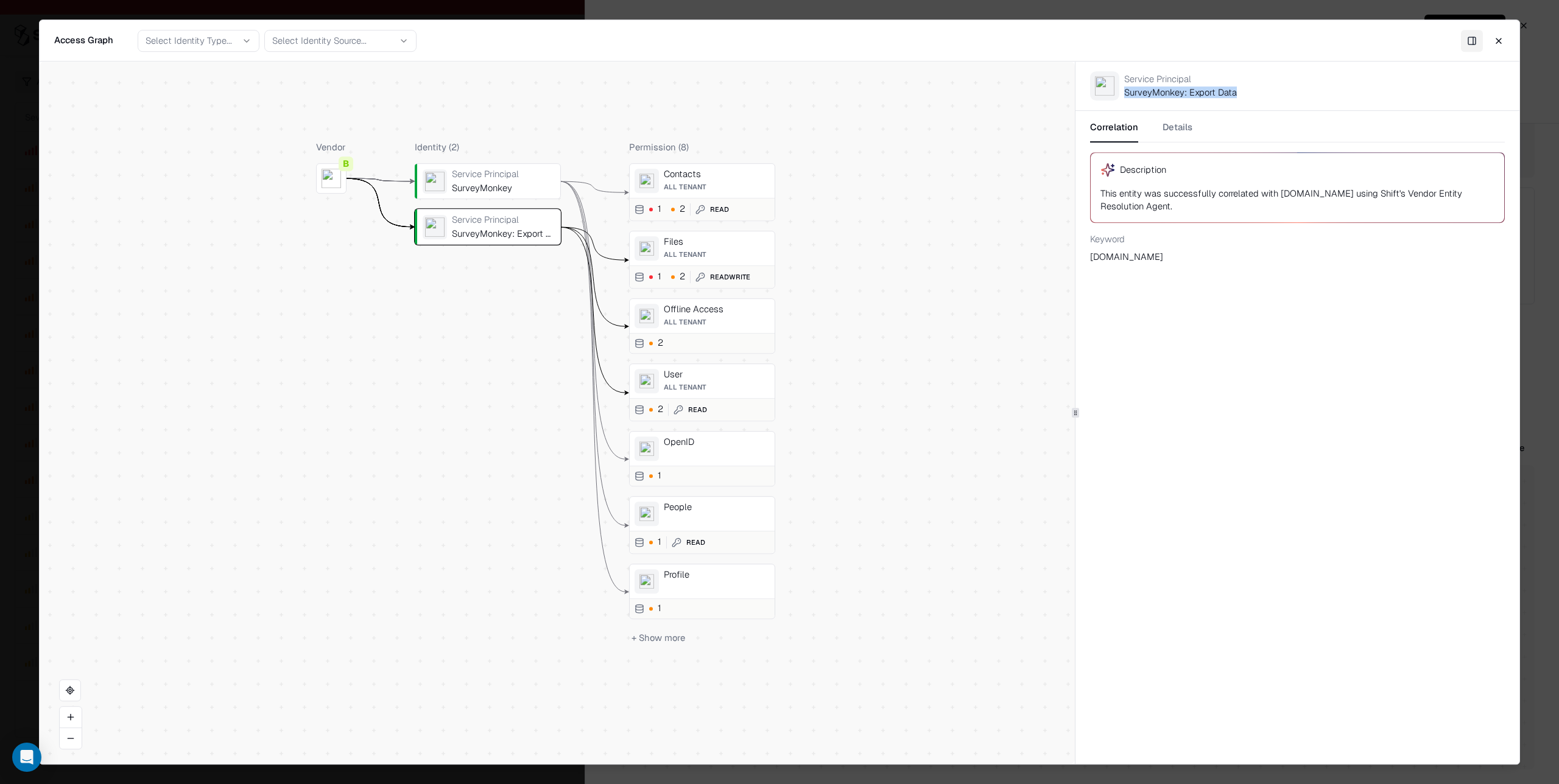
drag, startPoint x: 1134, startPoint y: 92, endPoint x: 1240, endPoint y: 93, distance: 106.0
click at [1240, 92] on div "Service Principal SurveyMonkey: Export Data" at bounding box center [1298, 86] width 444 height 49
click at [1502, 39] on button "Close" at bounding box center [1499, 41] width 22 height 22
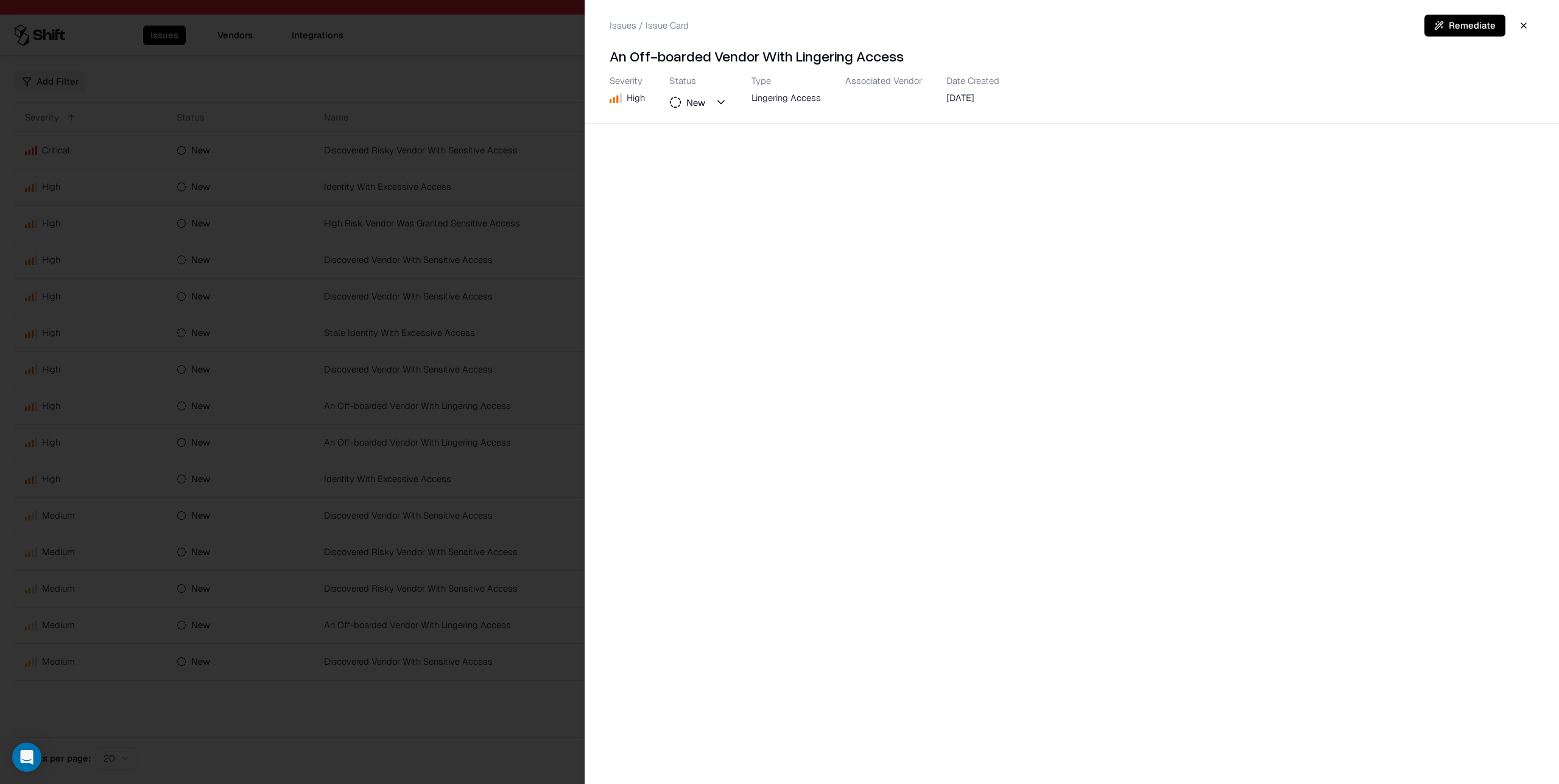
click at [428, 538] on div at bounding box center [779, 392] width 1559 height 784
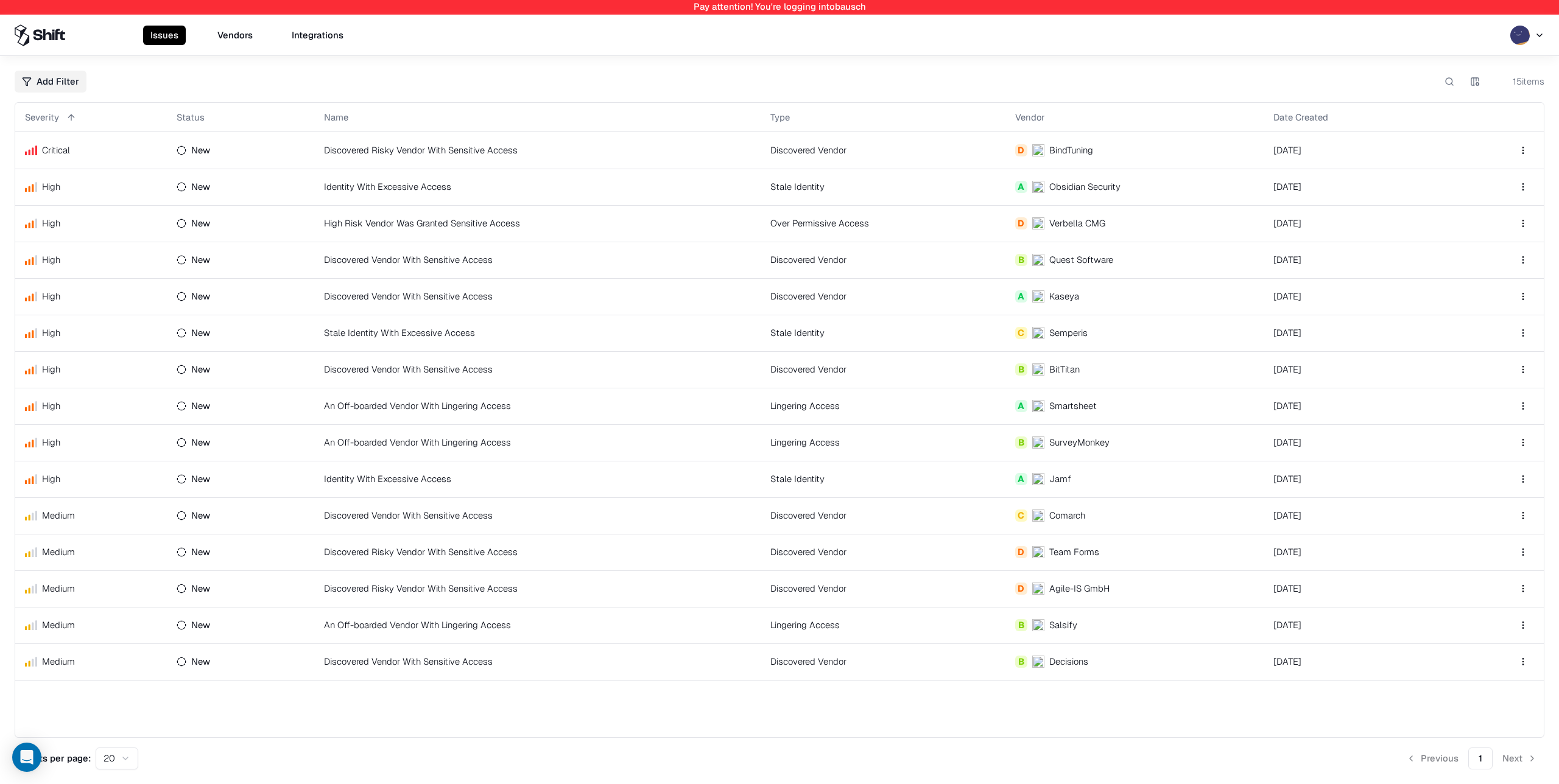
click at [680, 583] on td "Discovered Risky Vendor With Sensitive Access" at bounding box center [537, 589] width 446 height 37
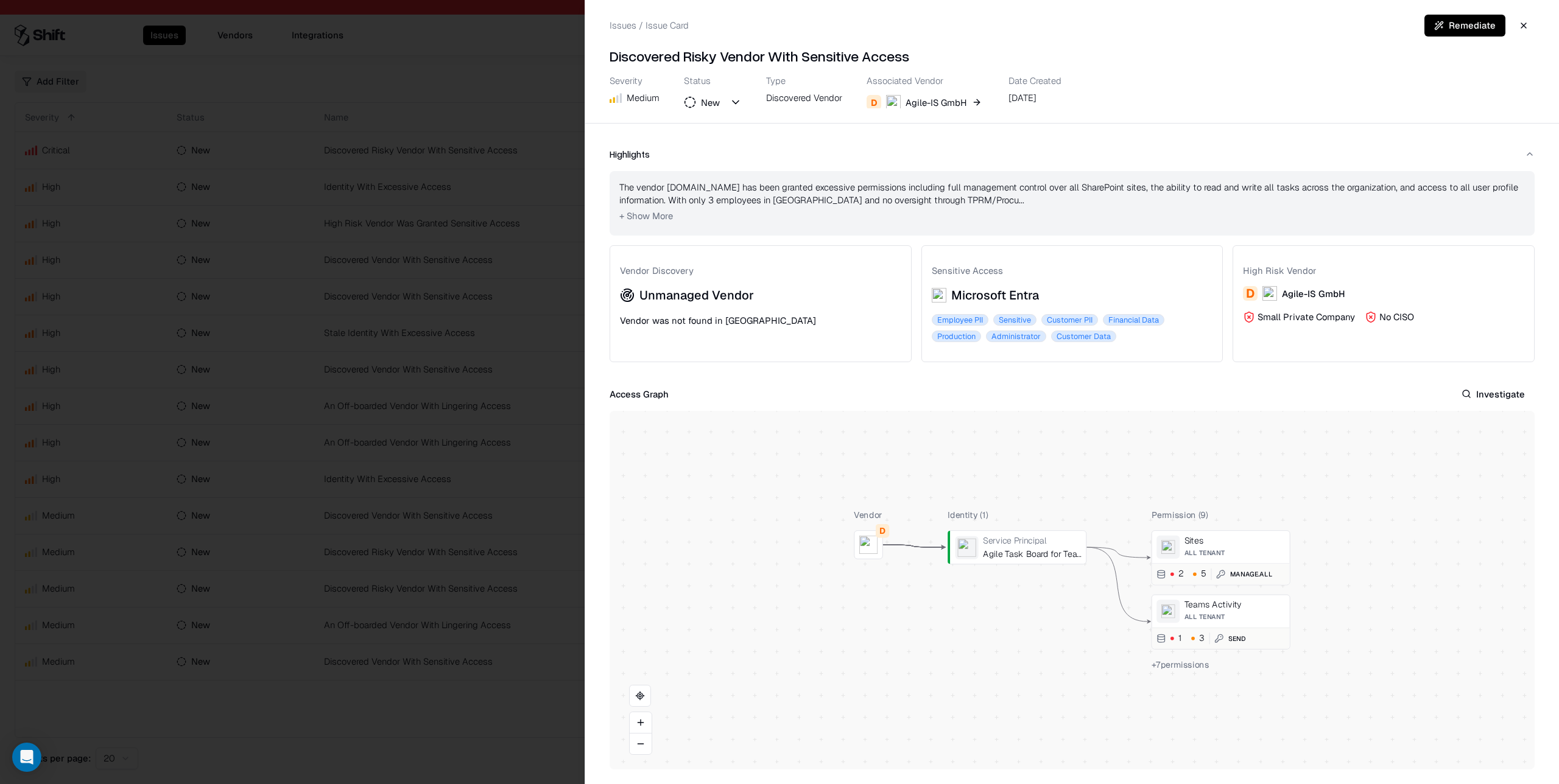
click at [0, 0] on button at bounding box center [0, 0] width 0 height 0
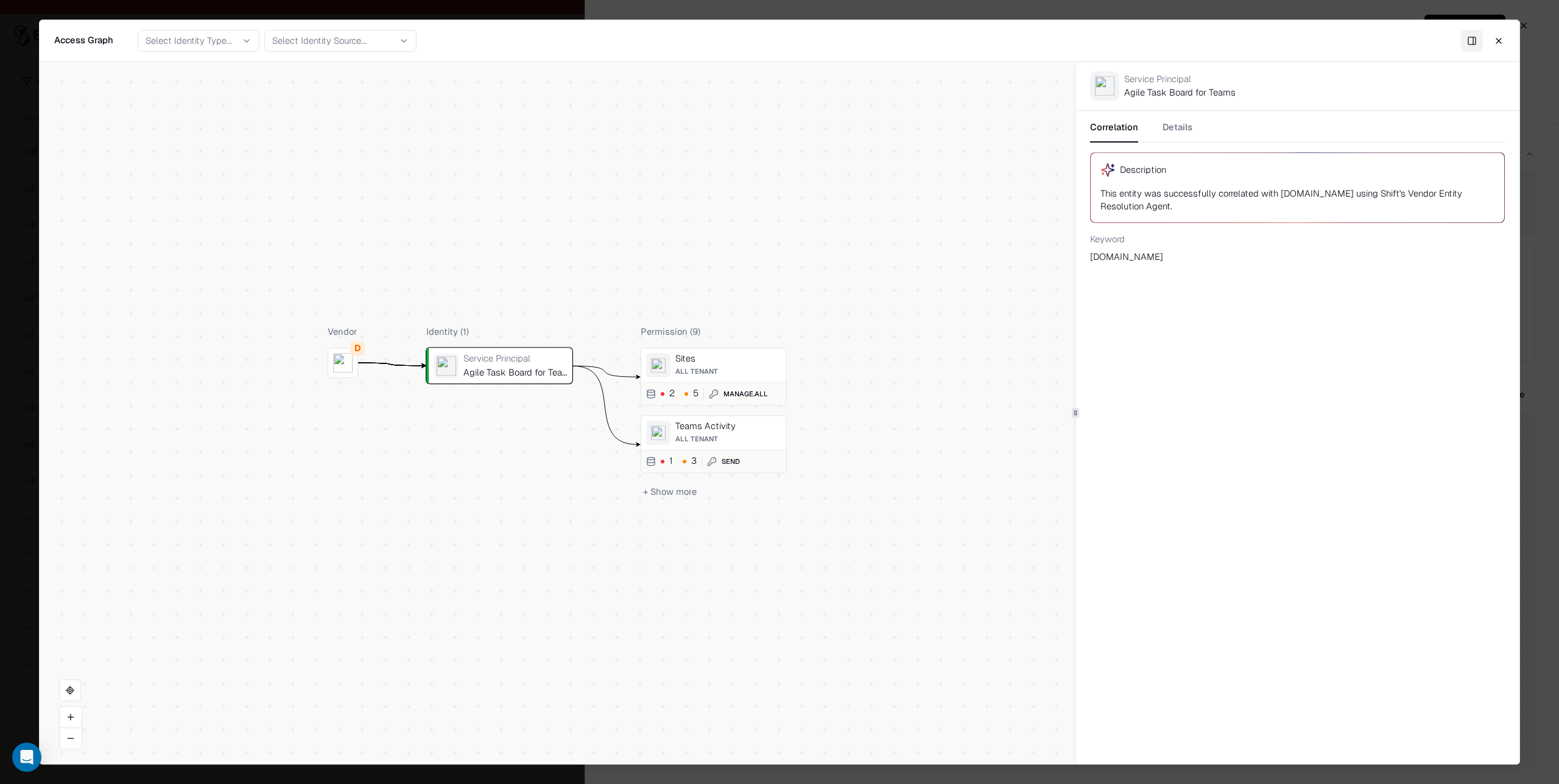
click at [506, 367] on div "Agile Task Board for Teams" at bounding box center [515, 372] width 104 height 11
drag, startPoint x: 1125, startPoint y: 77, endPoint x: 1212, endPoint y: 79, distance: 87.0
click at [1212, 79] on div "Service Principal" at bounding box center [1180, 79] width 111 height 11
copy div "Service Principal"
drag, startPoint x: 1125, startPoint y: 93, endPoint x: 1255, endPoint y: 95, distance: 130.0
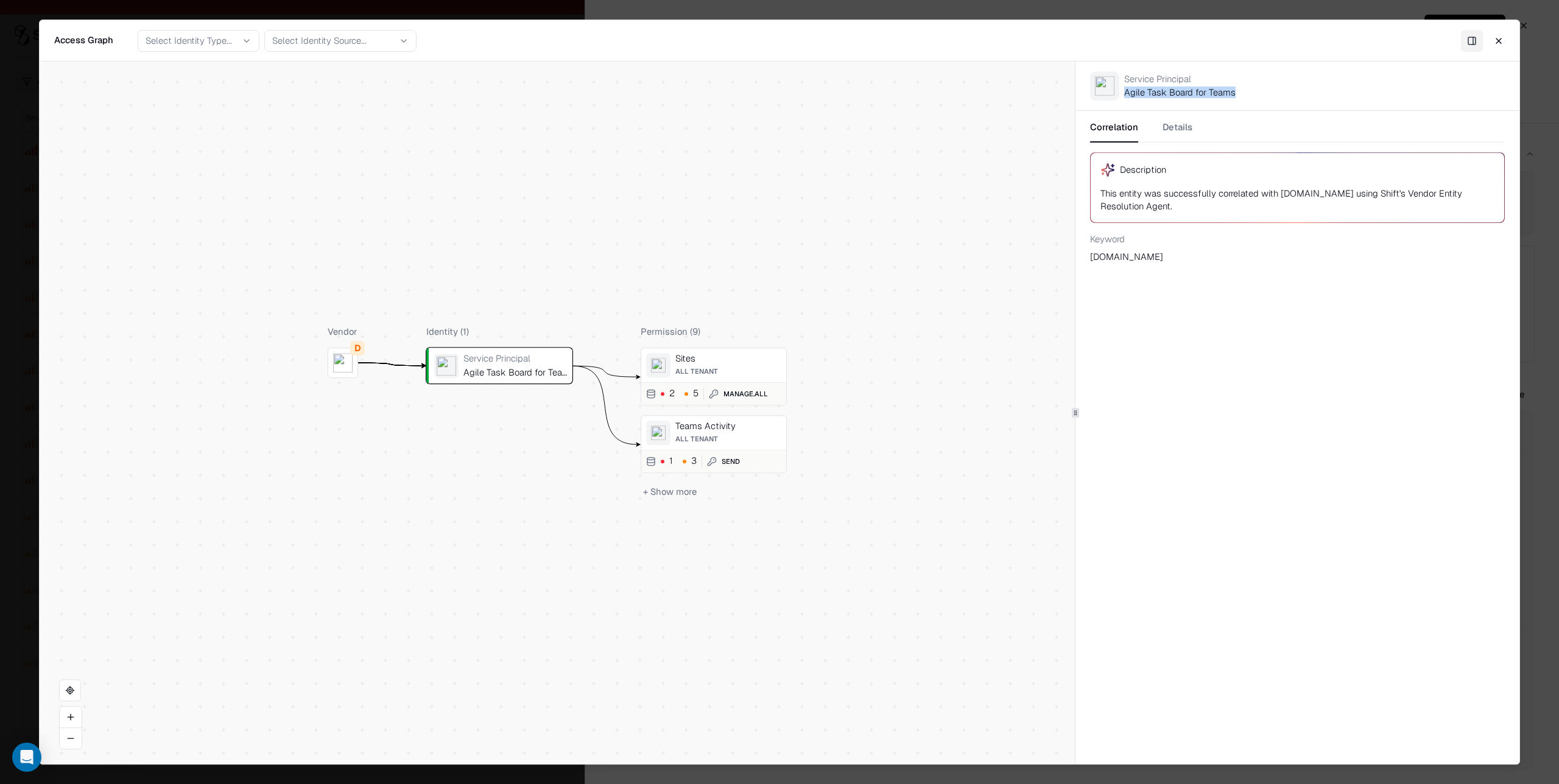
click at [1255, 95] on div "Service Principal Agile Task Board for Teams" at bounding box center [1298, 86] width 444 height 49
copy div "Agile Task Board for Teams"
click at [1499, 40] on button "Close" at bounding box center [1499, 41] width 22 height 22
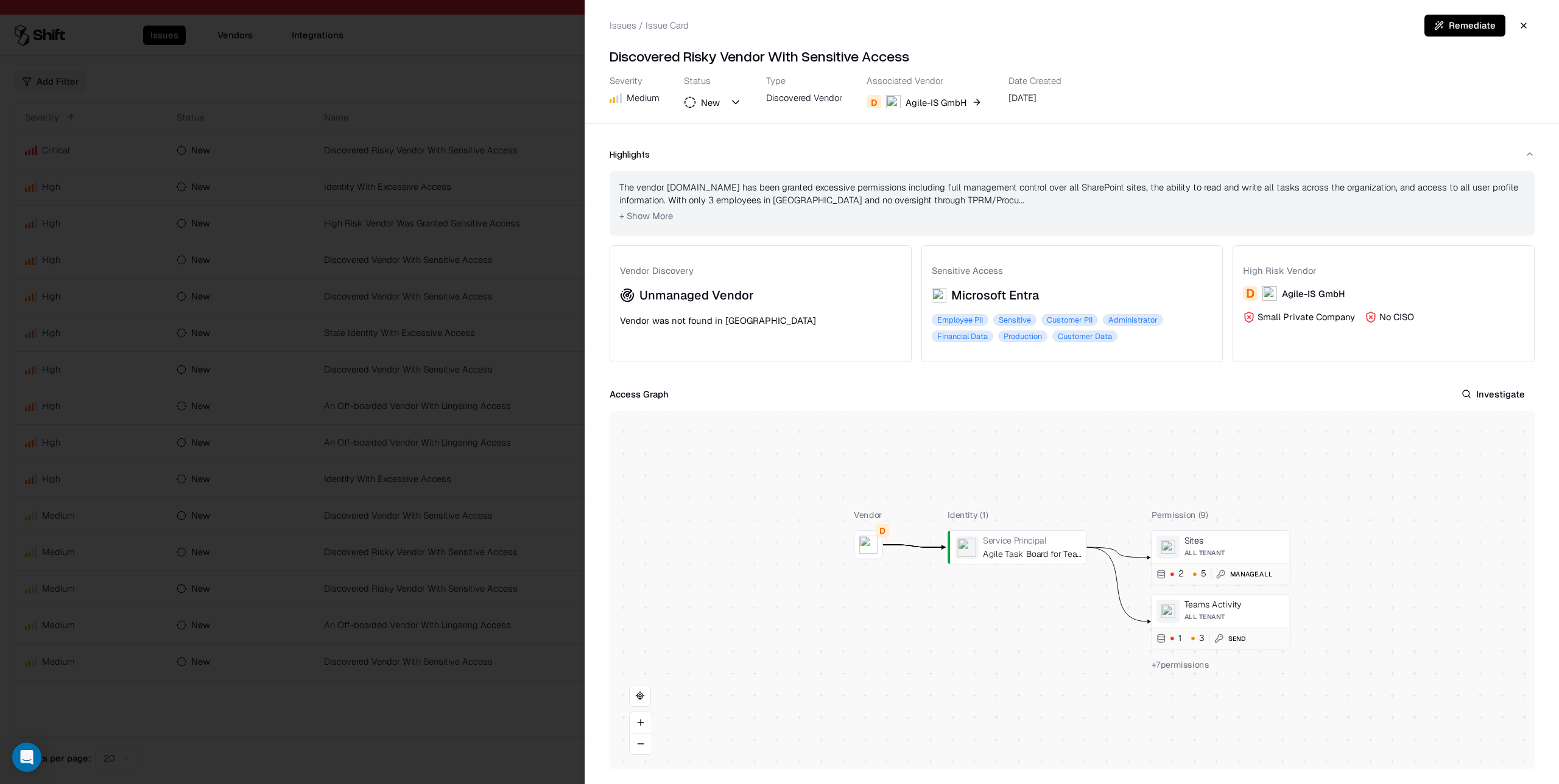
click at [565, 363] on div at bounding box center [779, 392] width 1559 height 784
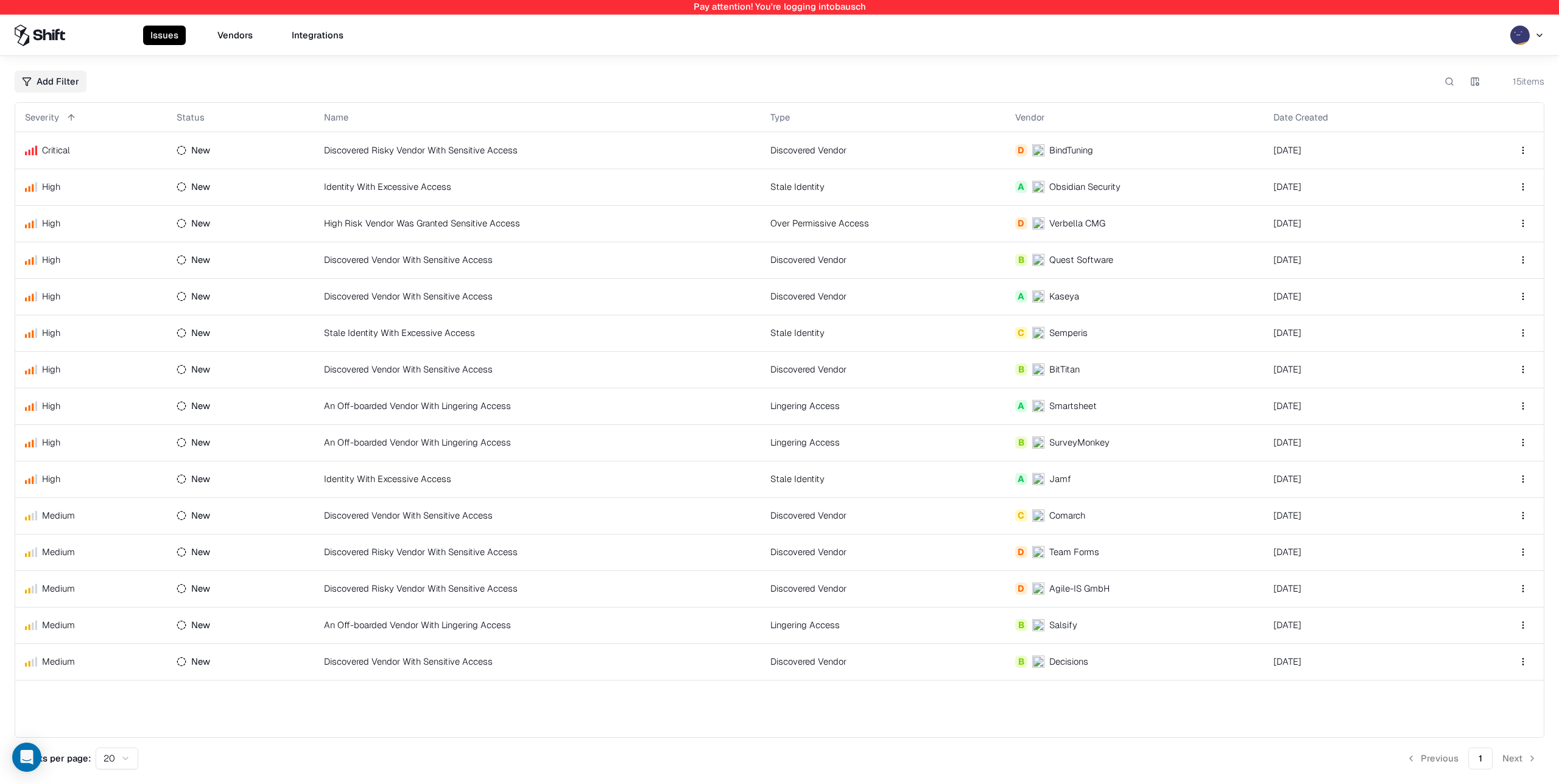
click at [237, 32] on button "Vendors" at bounding box center [235, 35] width 50 height 20
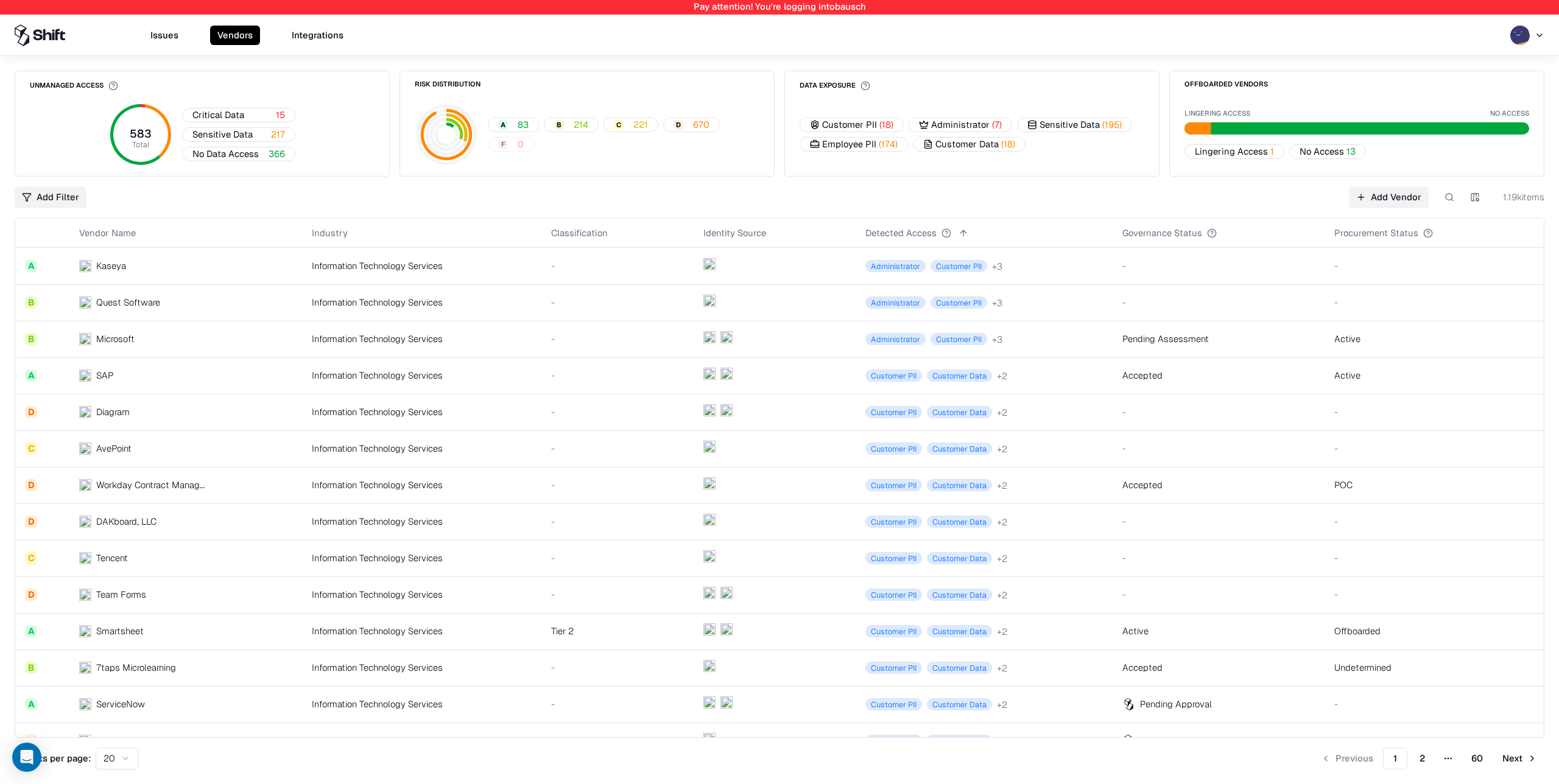
click at [635, 377] on div "-" at bounding box center [618, 375] width 133 height 13
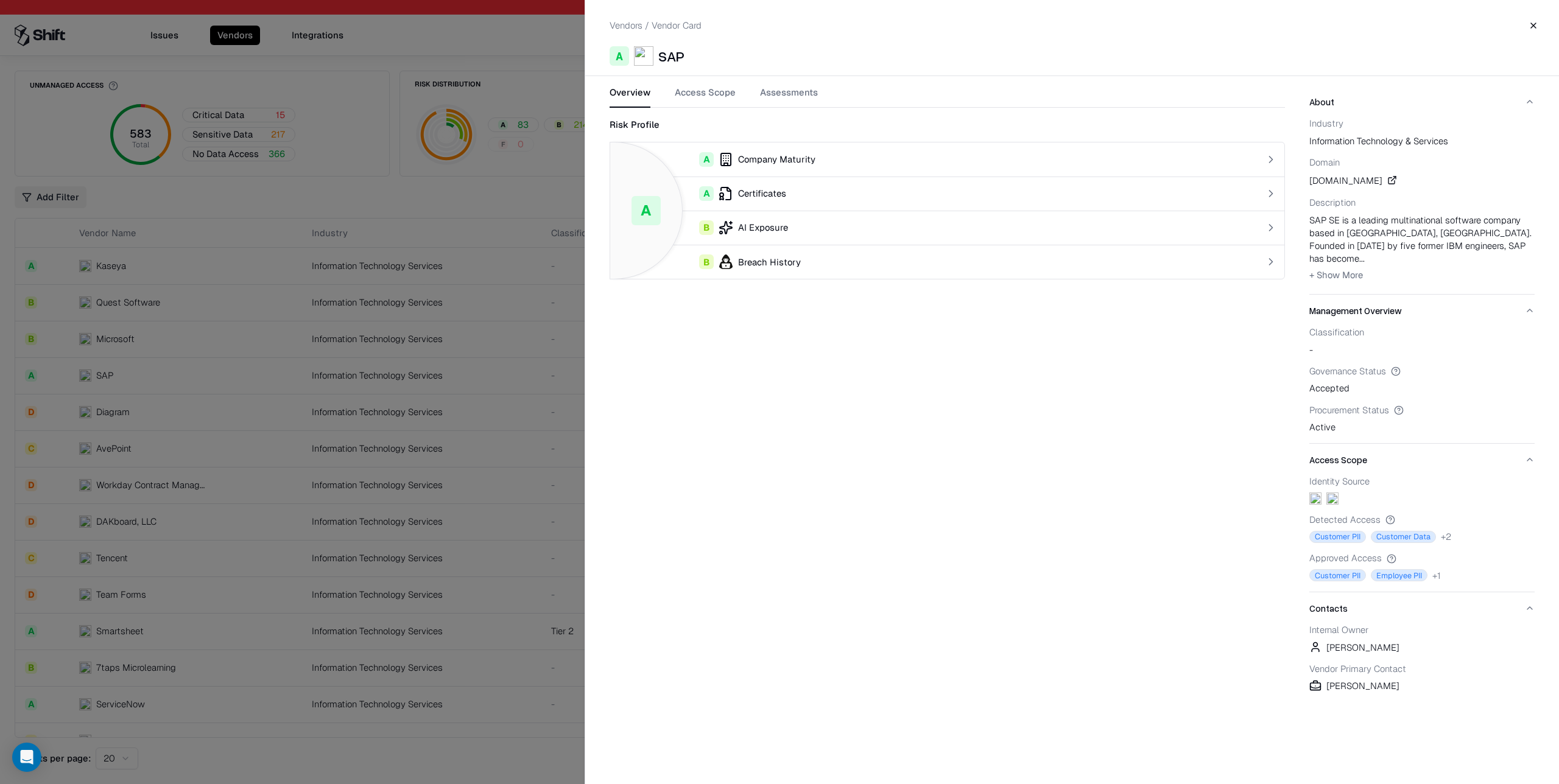
click at [711, 92] on button "Access Scope" at bounding box center [705, 96] width 61 height 22
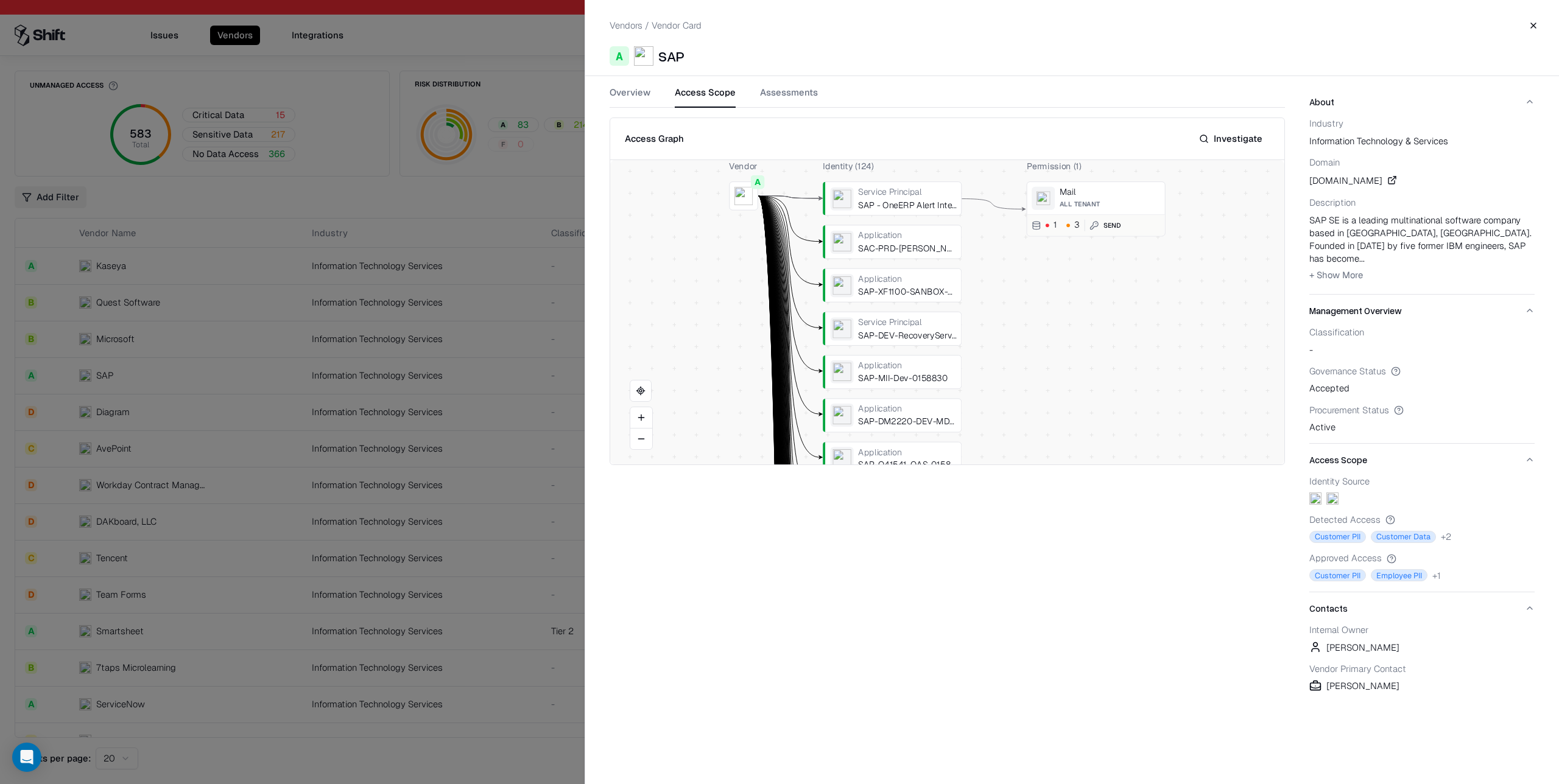
click at [1240, 137] on button "Investigate" at bounding box center [1231, 138] width 78 height 22
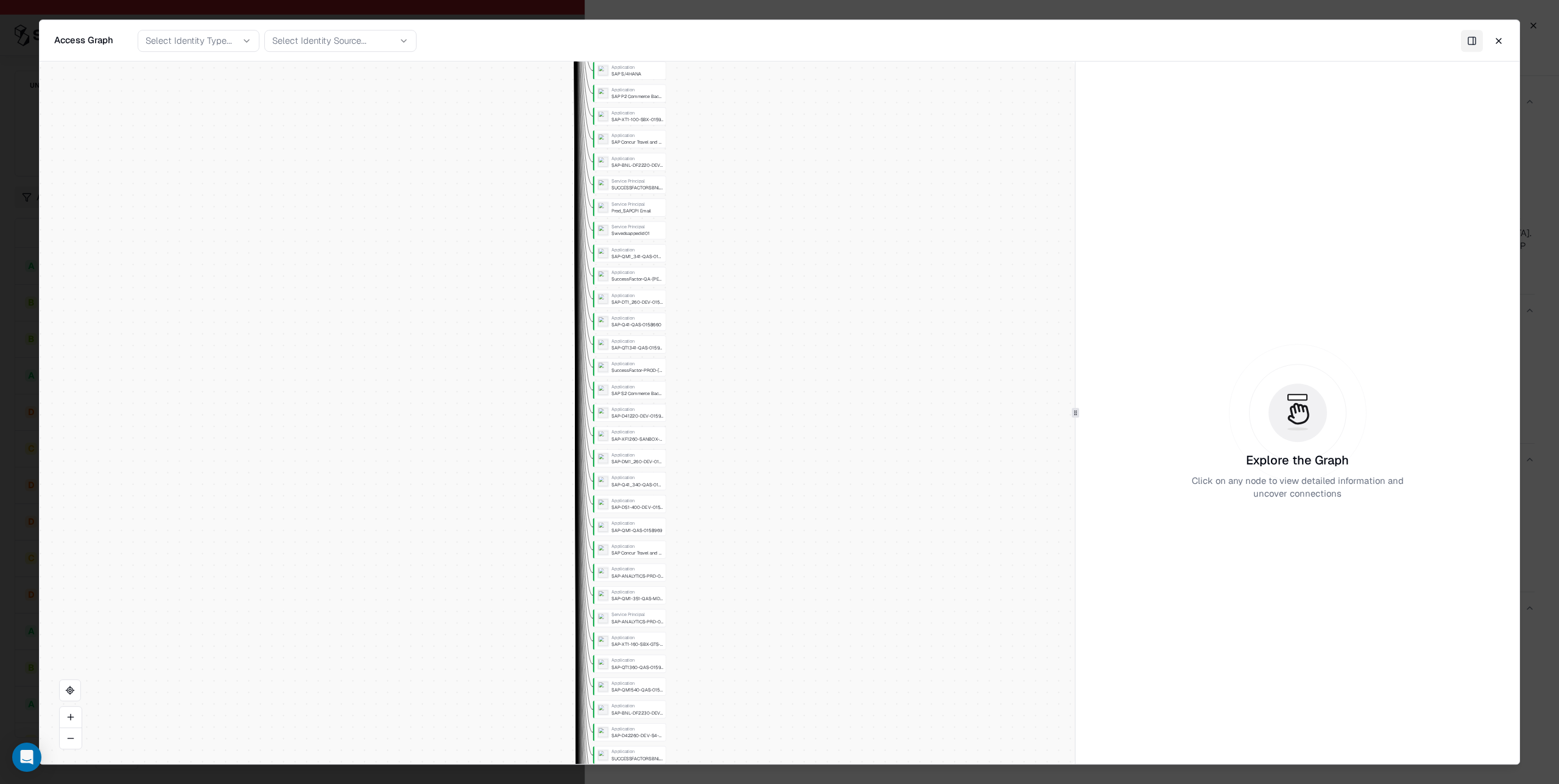
click at [748, 496] on div "Permission ( 1 ) Mail All Tenant 1 3 Send" at bounding box center [736, 624] width 73 height 2836
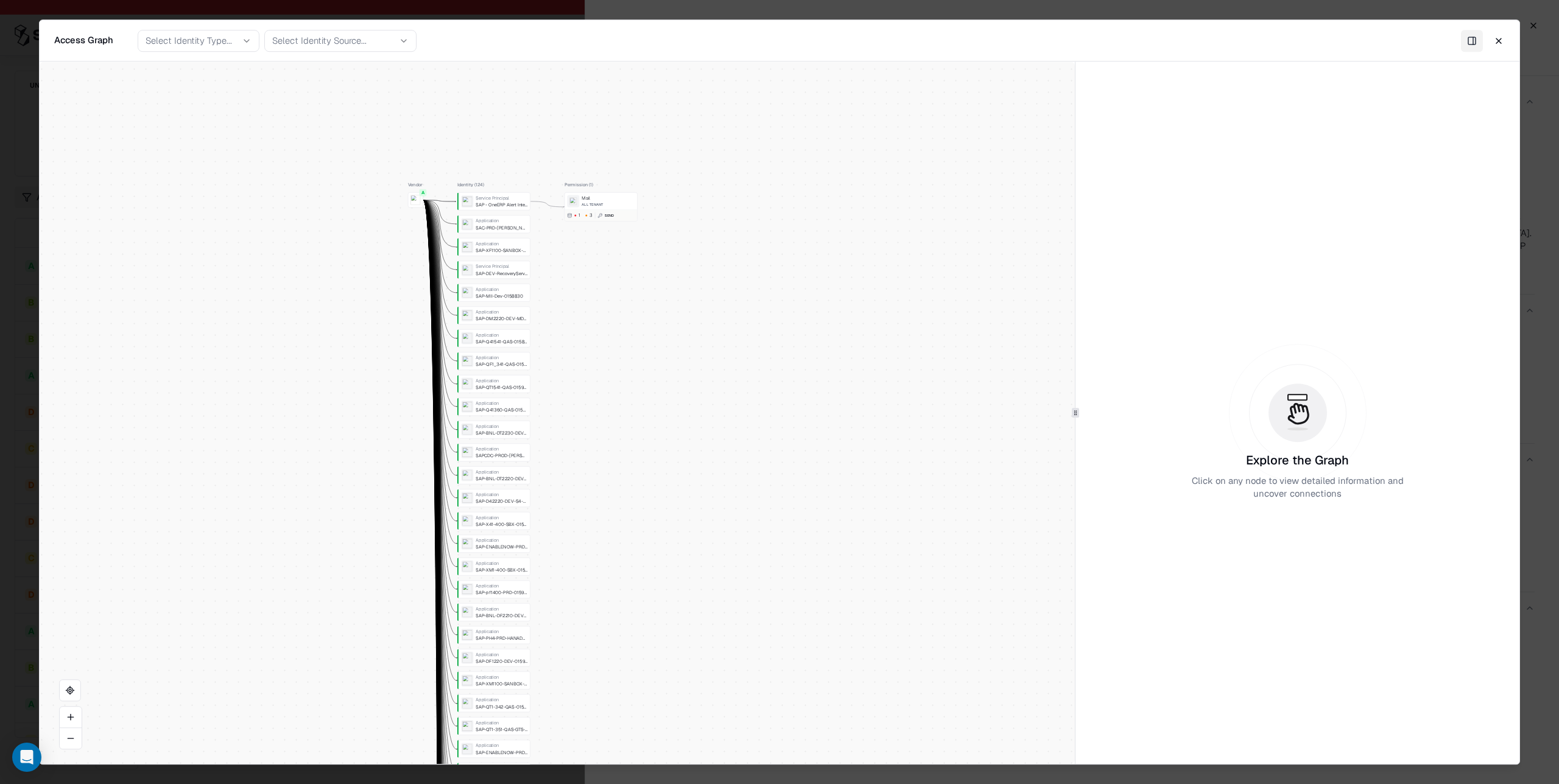
drag, startPoint x: 644, startPoint y: 520, endPoint x: 648, endPoint y: 510, distance: 10.8
click at [648, 538] on div "Vendor A Identity ( 124 ) Service Principal SAP - OneERP Alert Integrations App…" at bounding box center [557, 413] width 1035 height 703
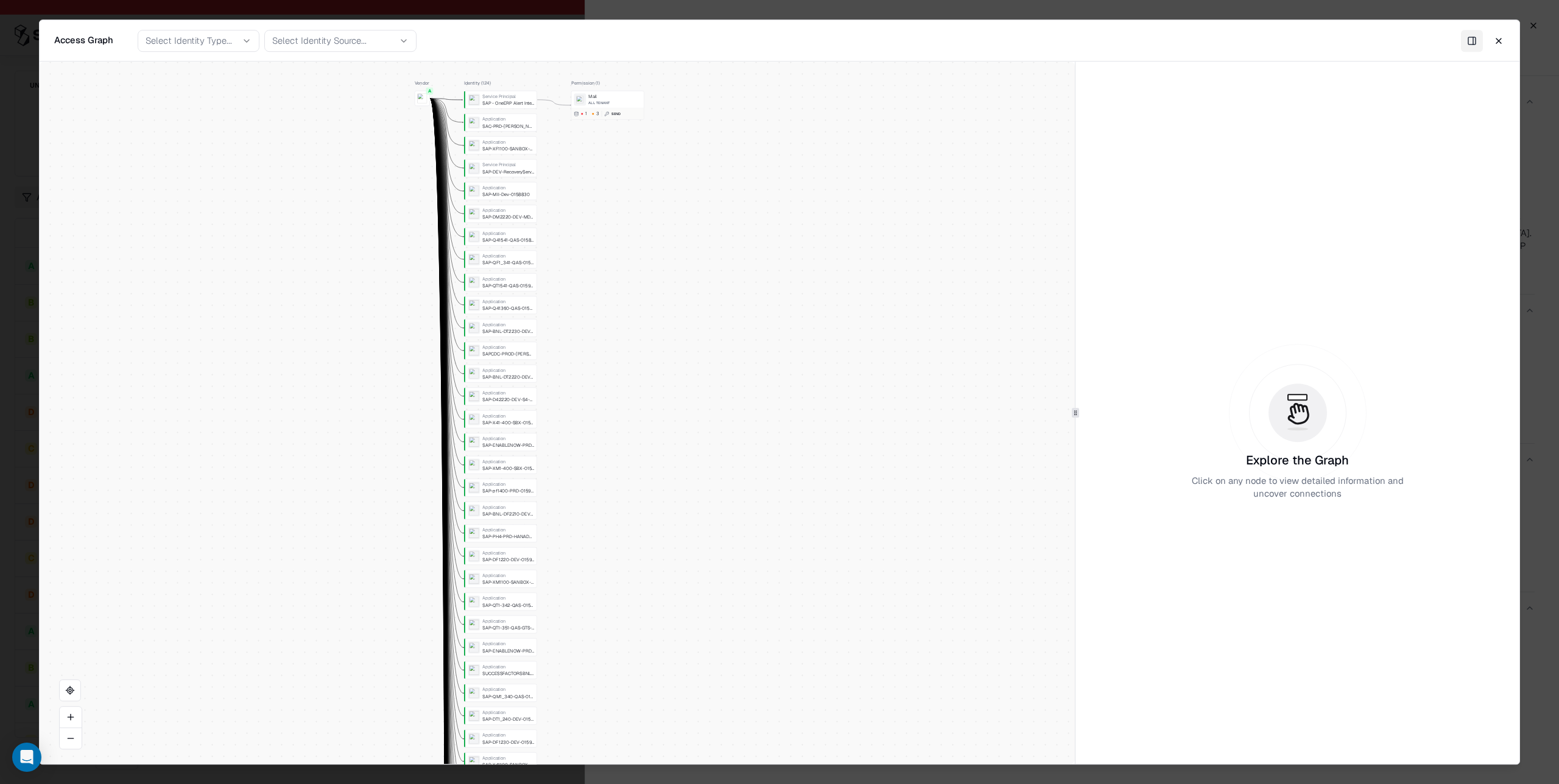
drag, startPoint x: 664, startPoint y: 345, endPoint x: 661, endPoint y: 296, distance: 49.1
click at [661, 296] on div "Vendor A Identity ( 124 ) Service Principal SAP - OneERP Alert Integrations App…" at bounding box center [557, 413] width 1035 height 703
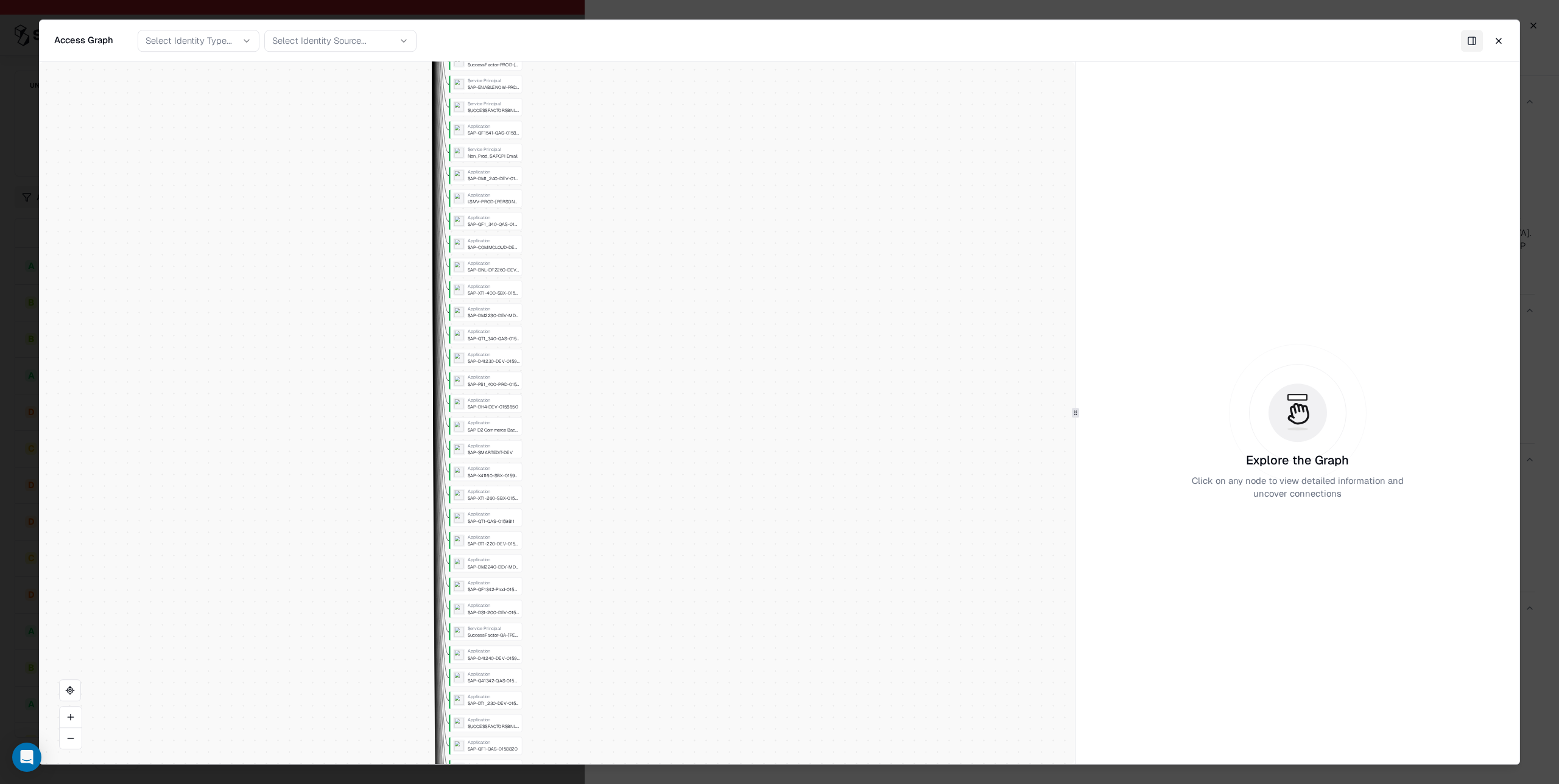
click at [204, 38] on div "Select Identity Type..." at bounding box center [189, 40] width 86 height 13
click at [179, 107] on div "Service Principal" at bounding box center [178, 110] width 67 height 13
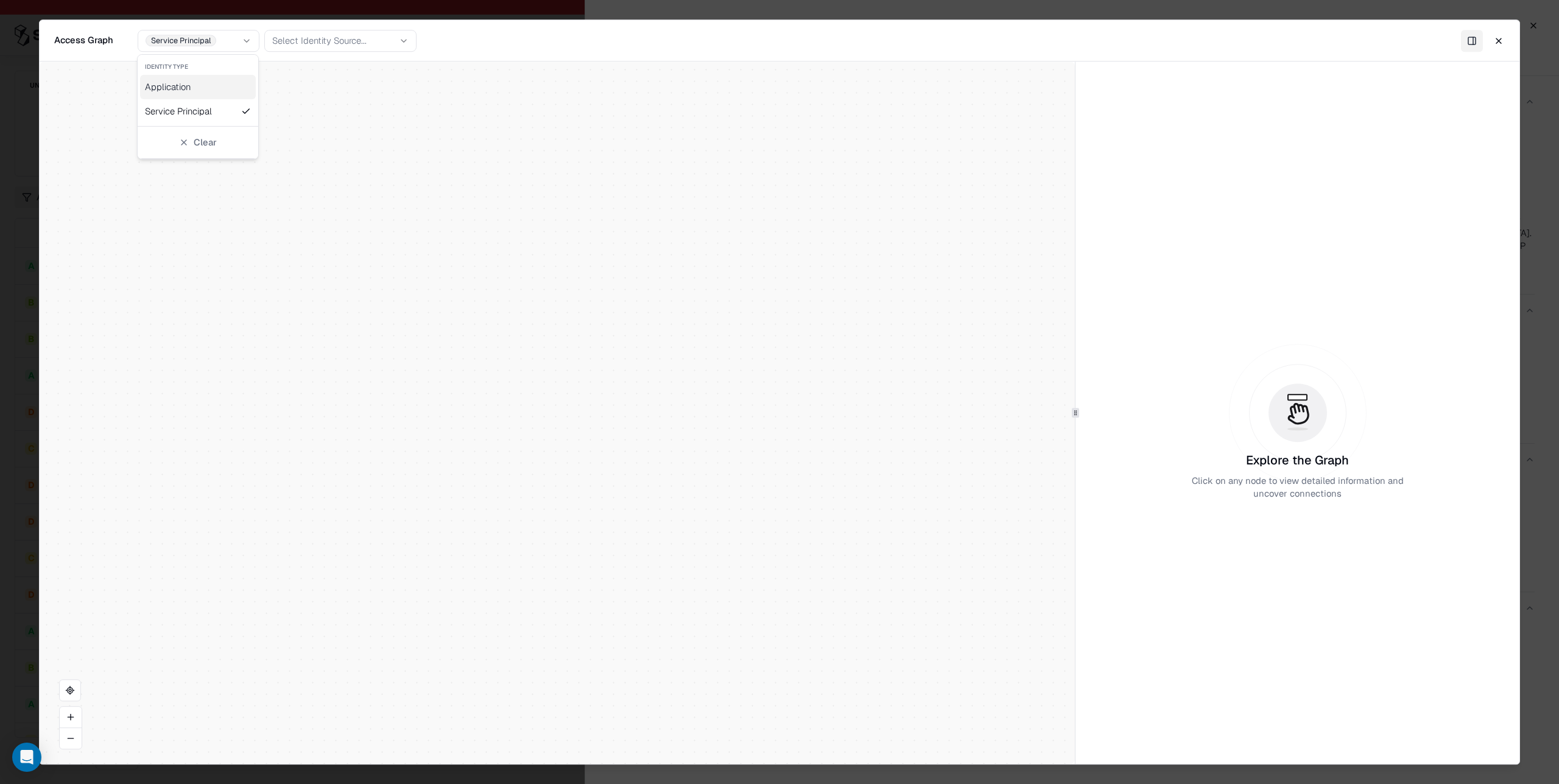
click at [185, 89] on div "Application" at bounding box center [168, 86] width 46 height 13
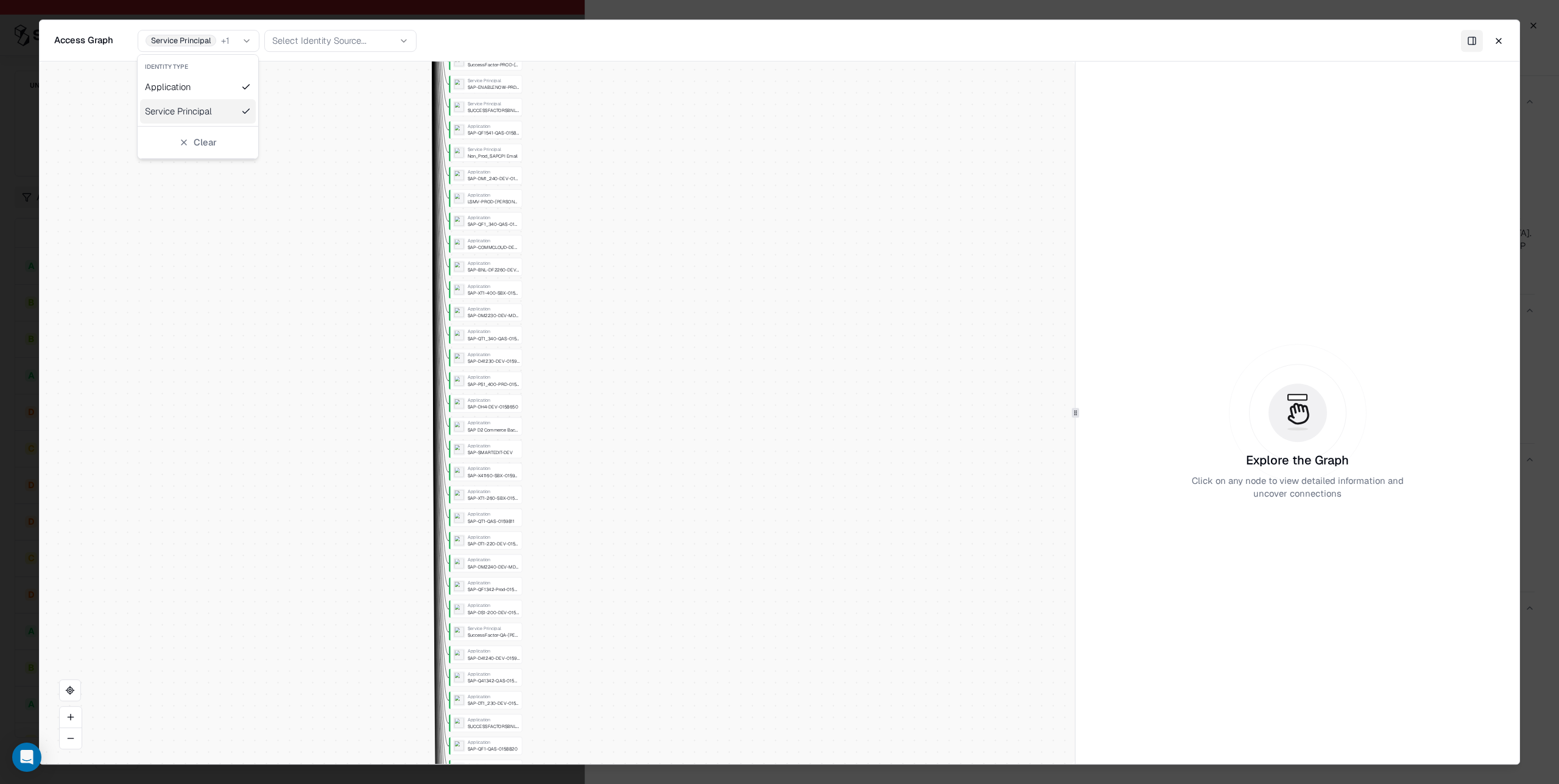
click at [201, 142] on button "Clear" at bounding box center [198, 142] width 121 height 22
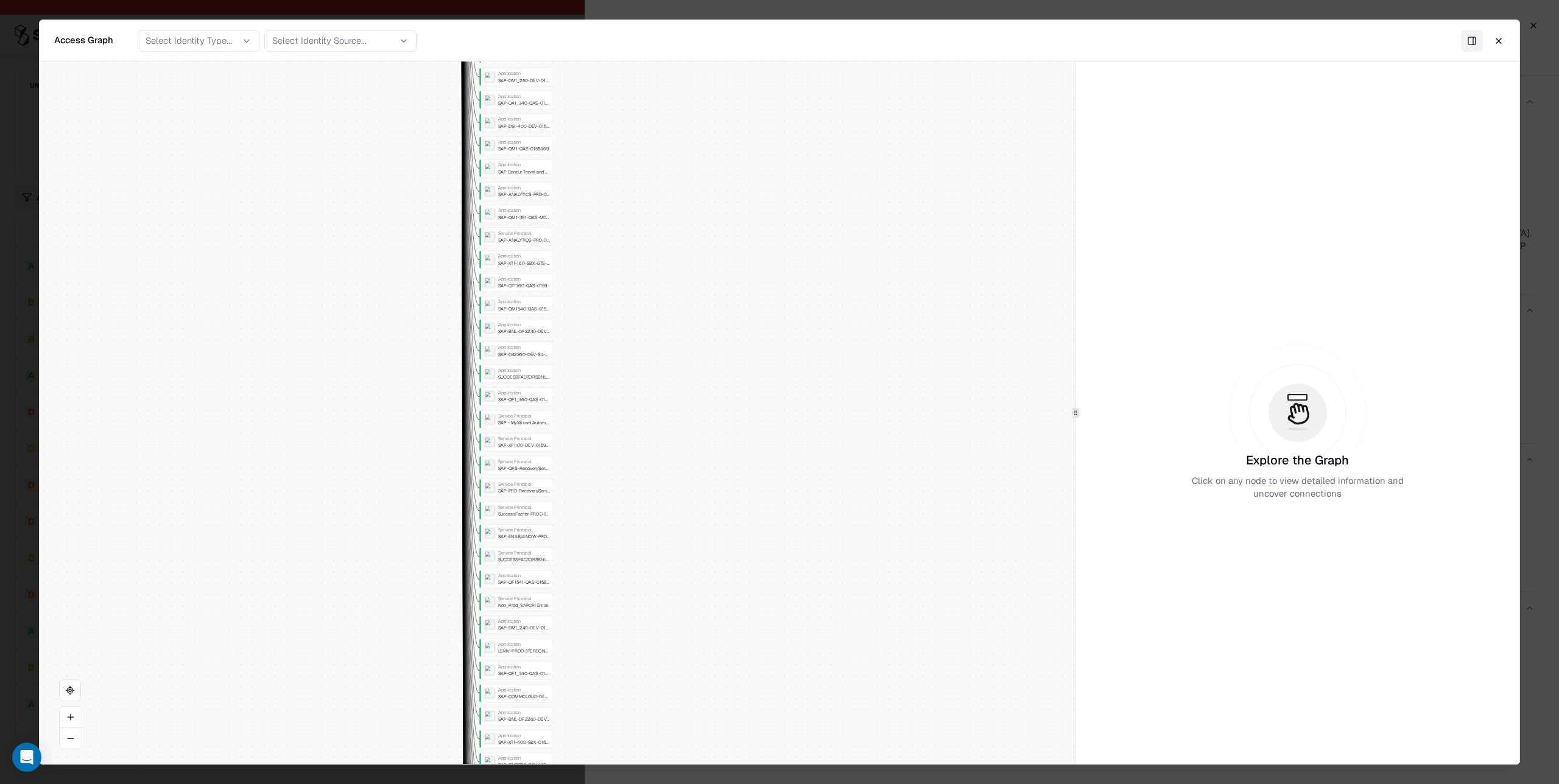
drag, startPoint x: 340, startPoint y: 451, endPoint x: 394, endPoint y: 436, distance: 56.0
click at [371, 552] on div "Vendor A Identity ( 124 ) Service Principal SAP - OneERP Alert Integrations App…" at bounding box center [557, 413] width 1035 height 703
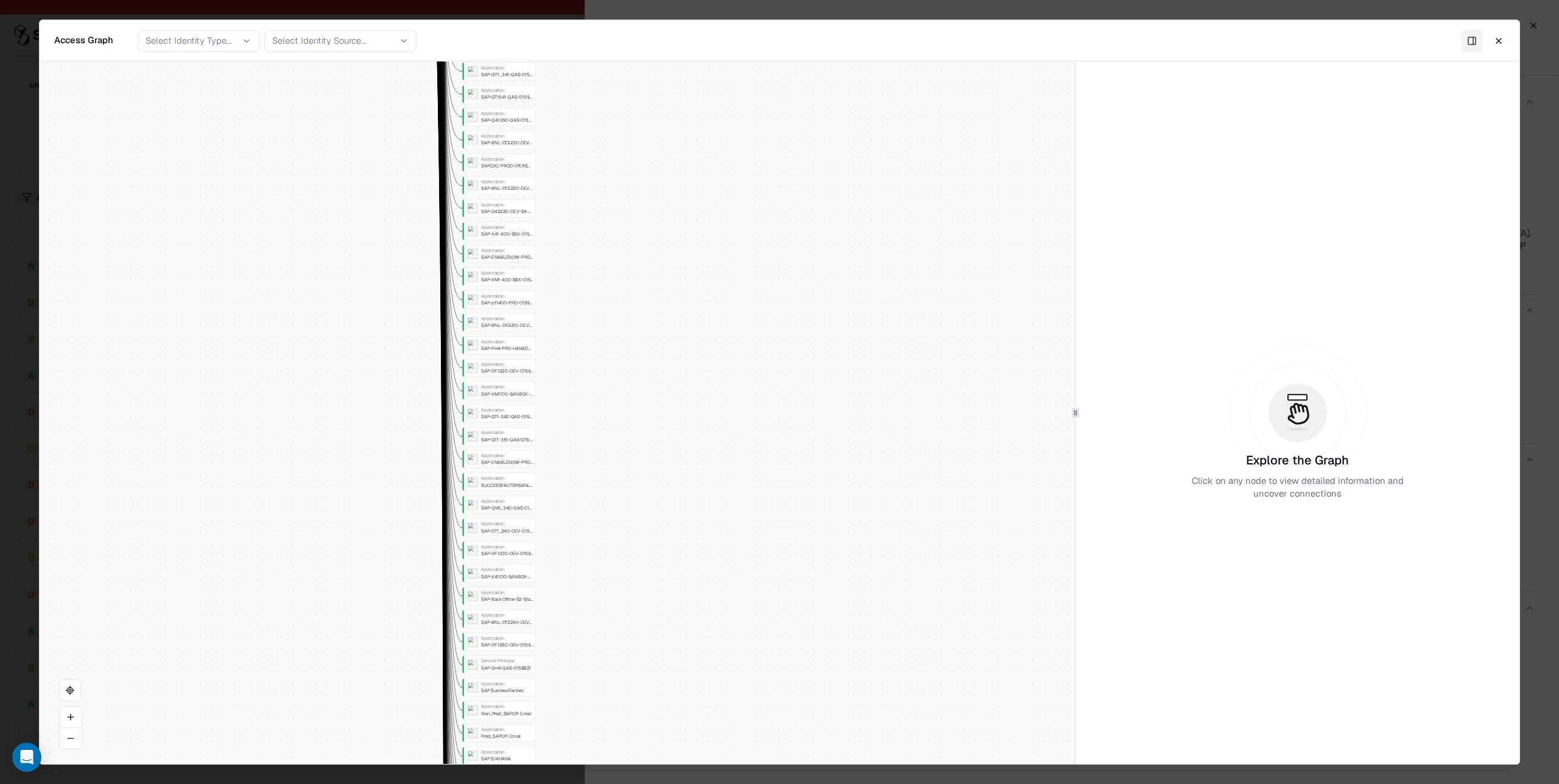
drag, startPoint x: 473, startPoint y: 252, endPoint x: 474, endPoint y: 782, distance: 530.0
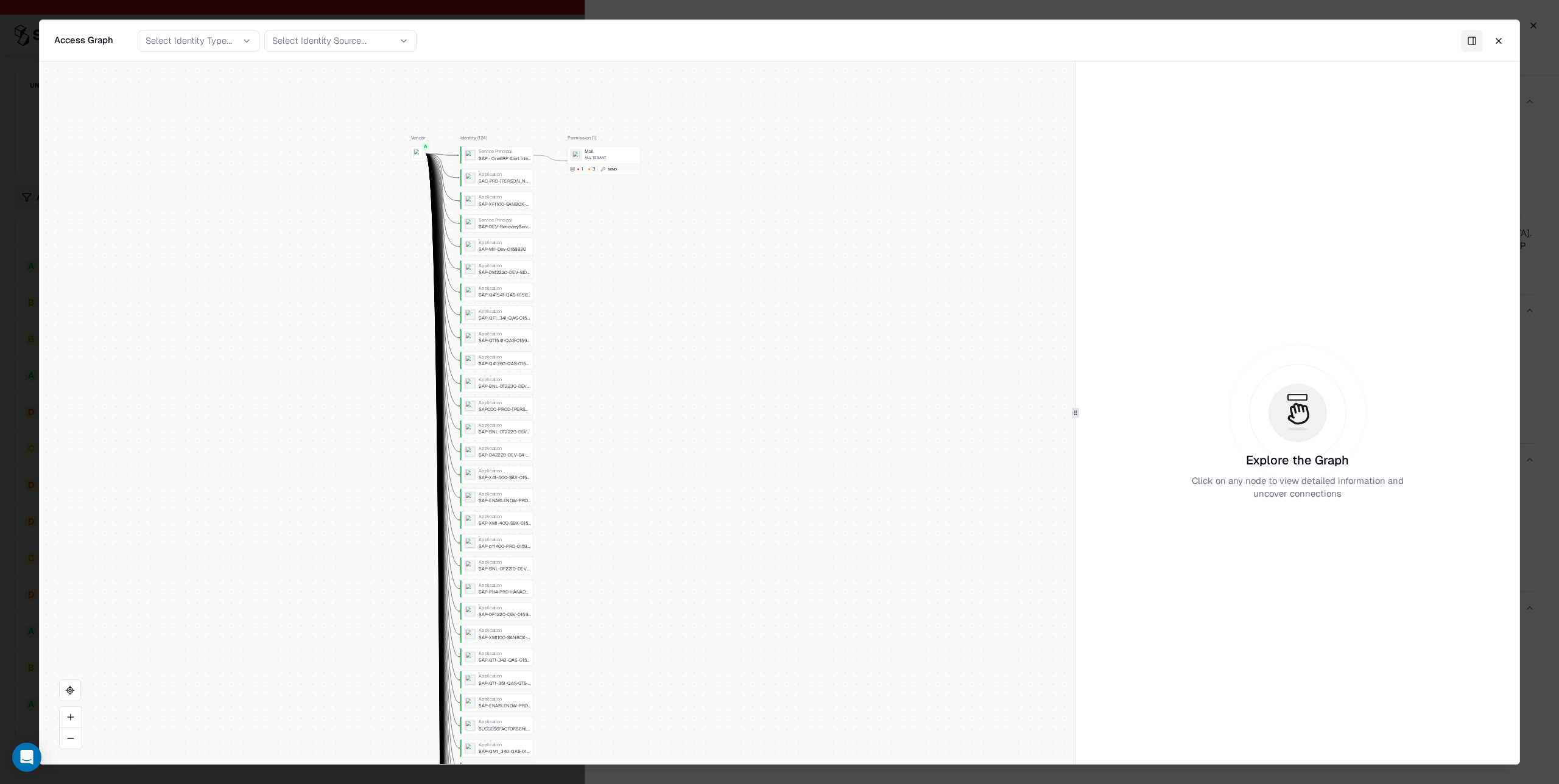
drag, startPoint x: 1009, startPoint y: 159, endPoint x: 1000, endPoint y: 158, distance: 9.1
click at [1009, 159] on div "Vendor A Identity ( 124 ) Service Principal SAP - OneERP Alert Integrations App…" at bounding box center [557, 413] width 1035 height 703
click at [1494, 39] on button "Close" at bounding box center [1499, 41] width 22 height 22
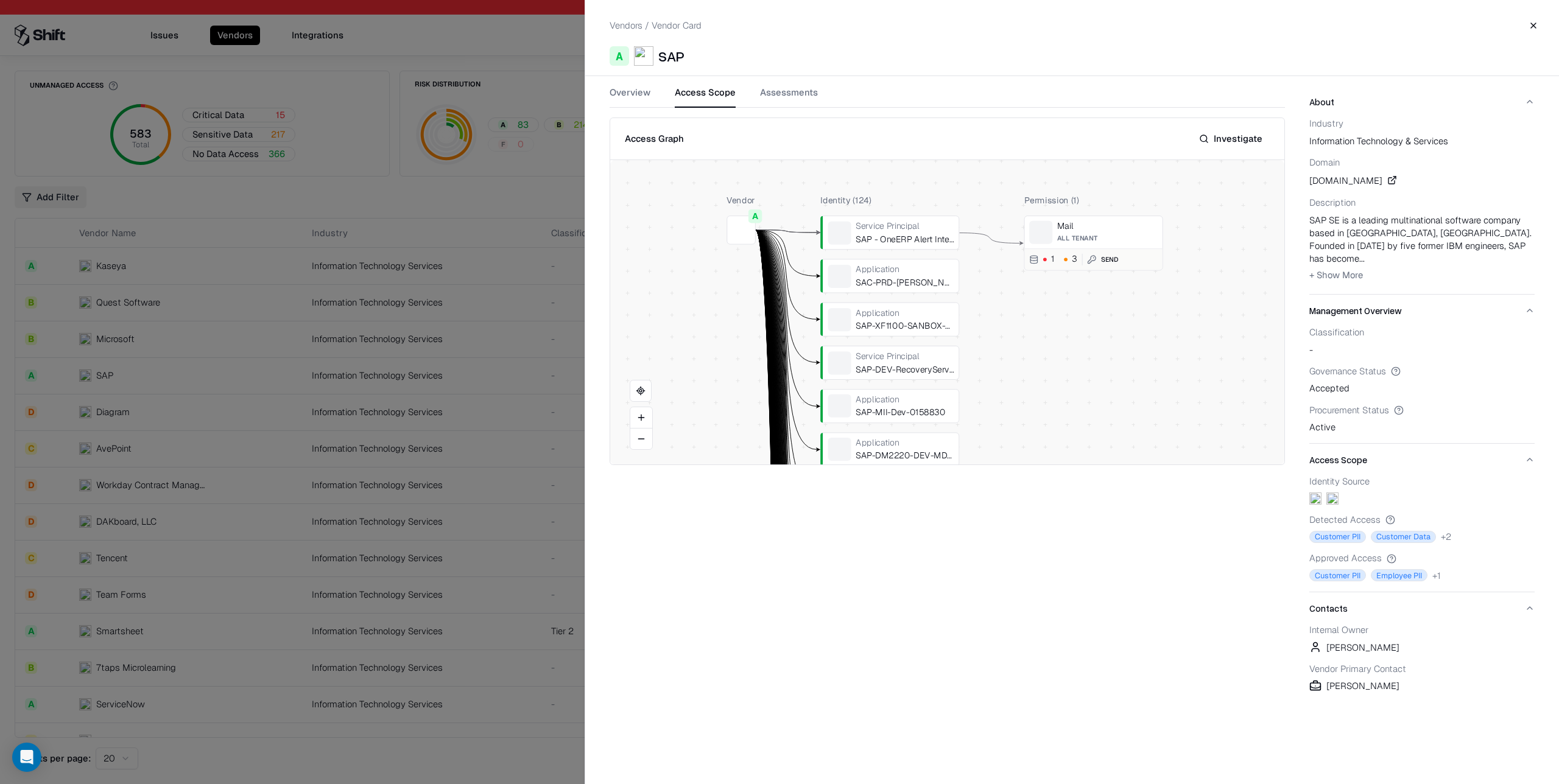
drag, startPoint x: 947, startPoint y: 246, endPoint x: 944, endPoint y: 285, distance: 39.1
click at [1533, 25] on button "Close" at bounding box center [1533, 25] width 22 height 22
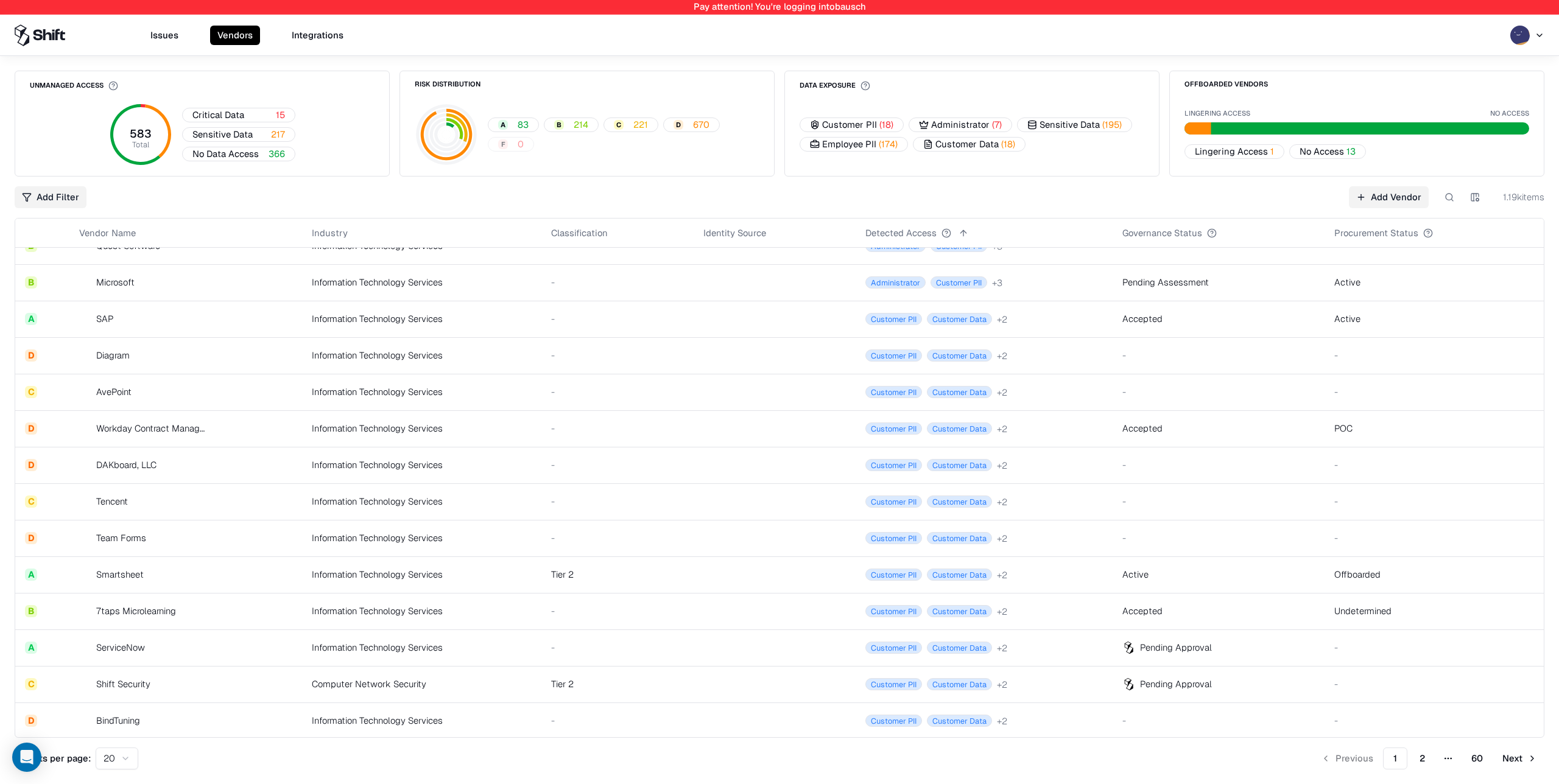
scroll to position [62, 0]
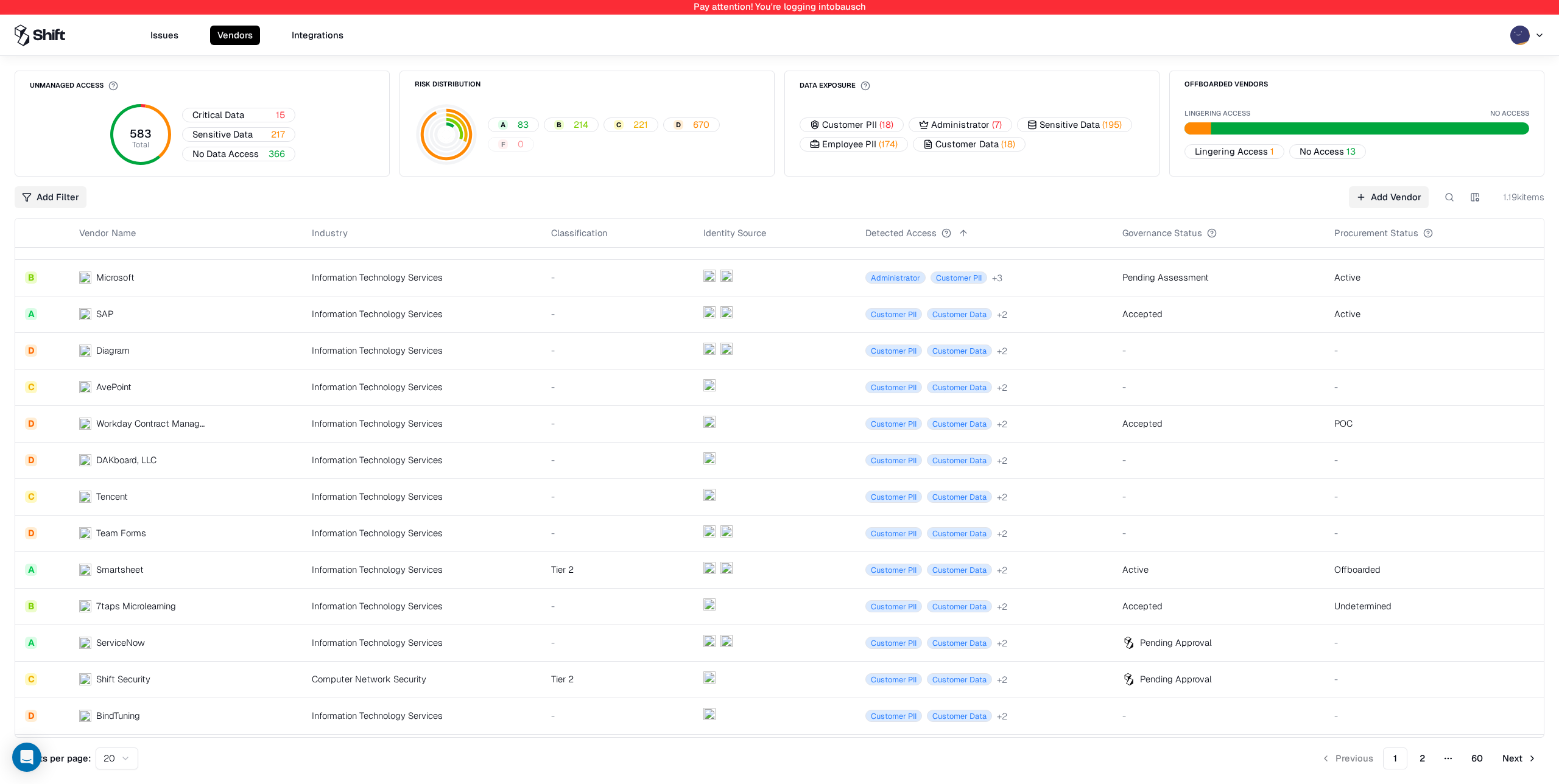
click at [492, 530] on div "Information Technology Services" at bounding box center [421, 532] width 220 height 13
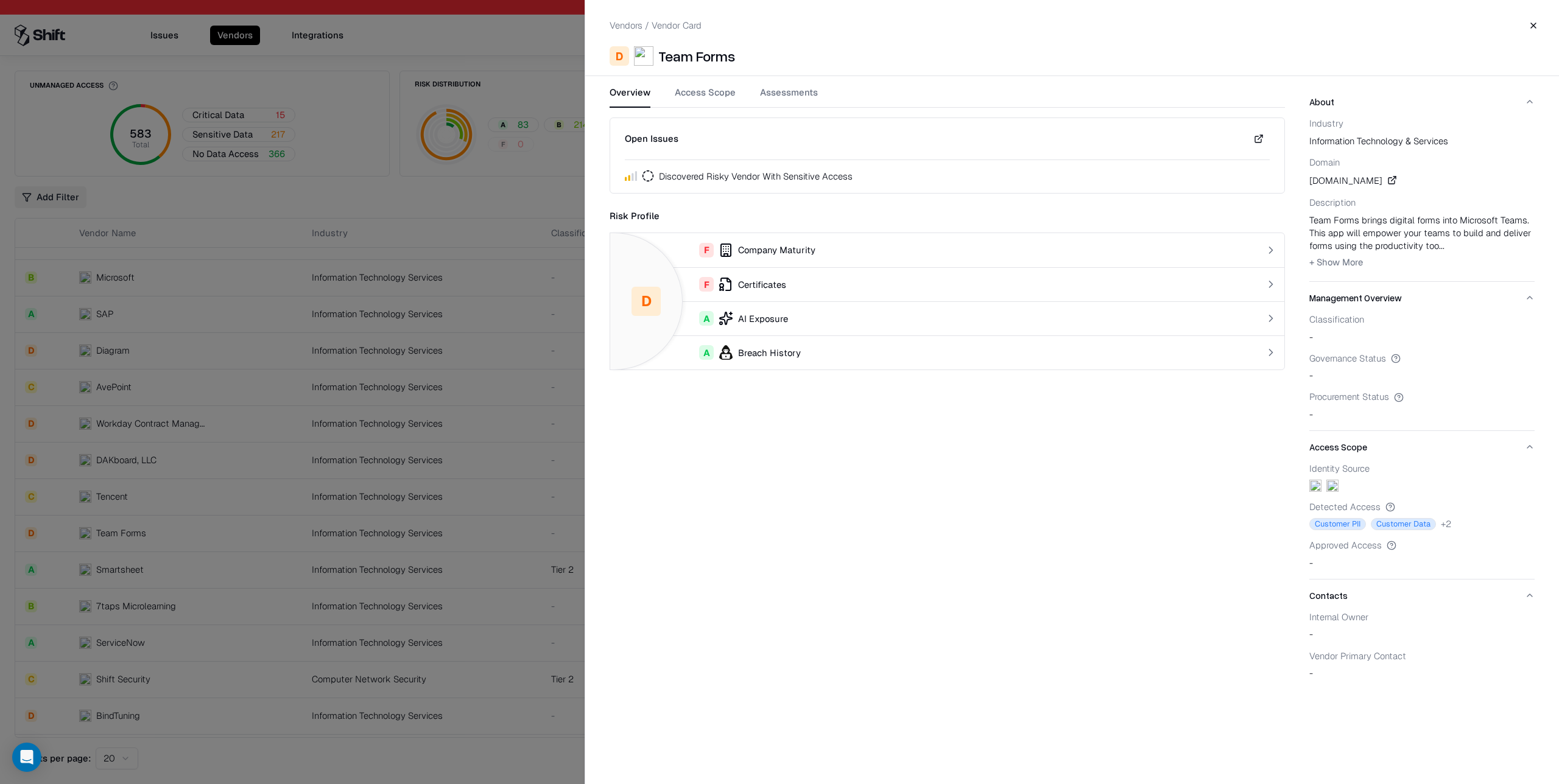
click at [704, 95] on button "Access Scope" at bounding box center [705, 96] width 61 height 22
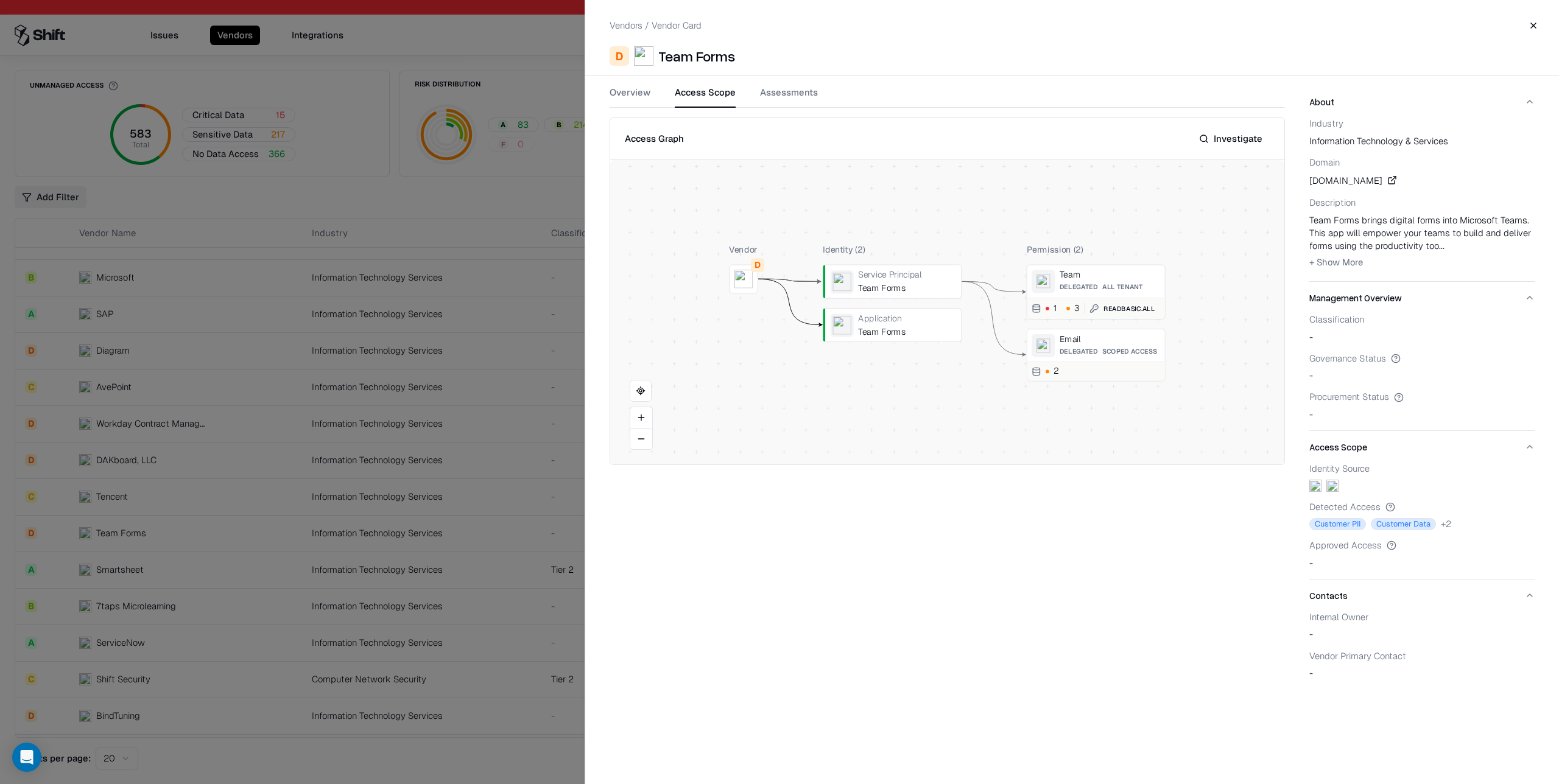
click at [1243, 139] on button "Investigate" at bounding box center [1231, 138] width 78 height 22
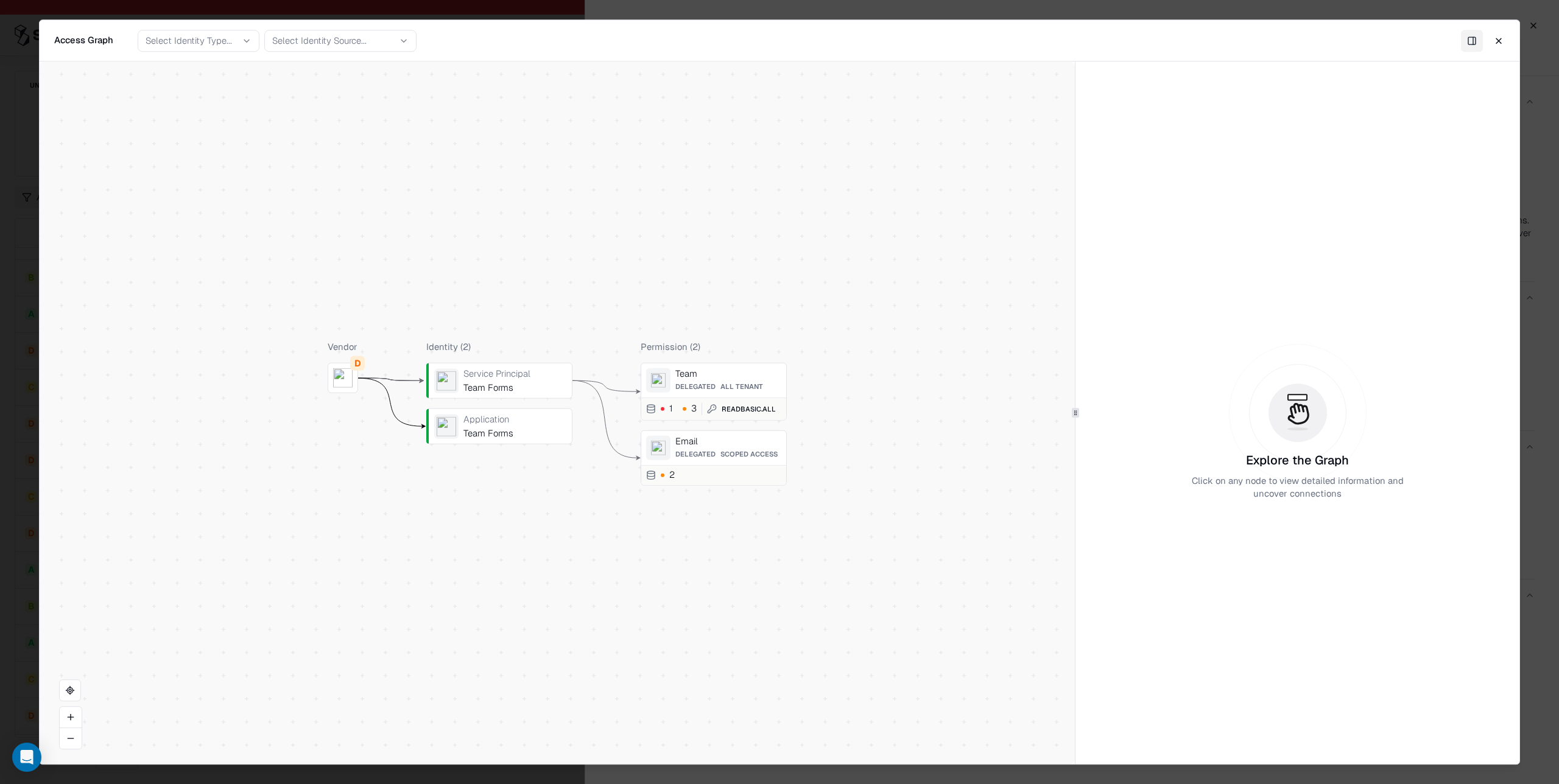
click at [712, 440] on div "Email" at bounding box center [728, 441] width 106 height 11
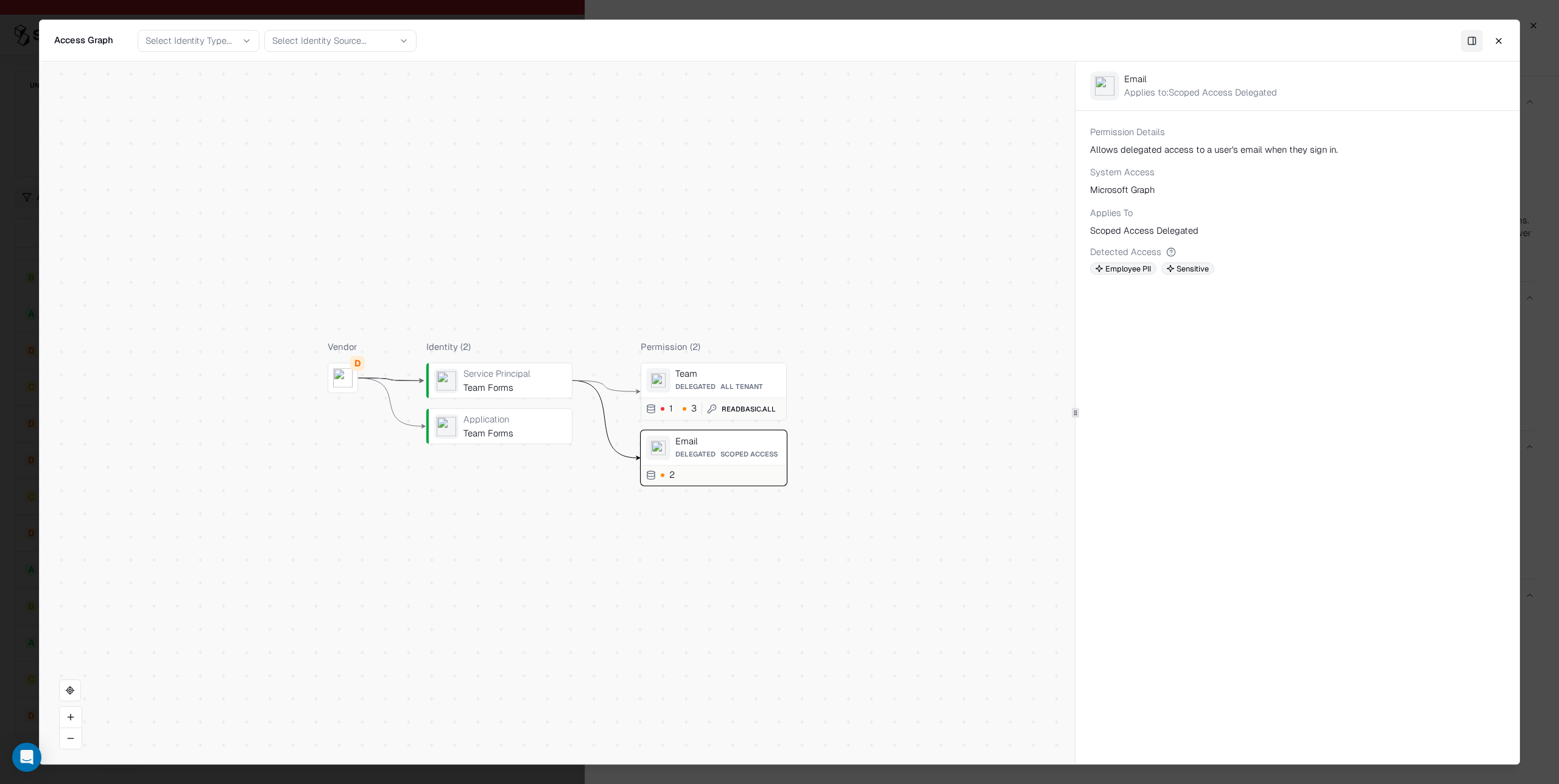
click at [28, 155] on div at bounding box center [779, 392] width 1559 height 784
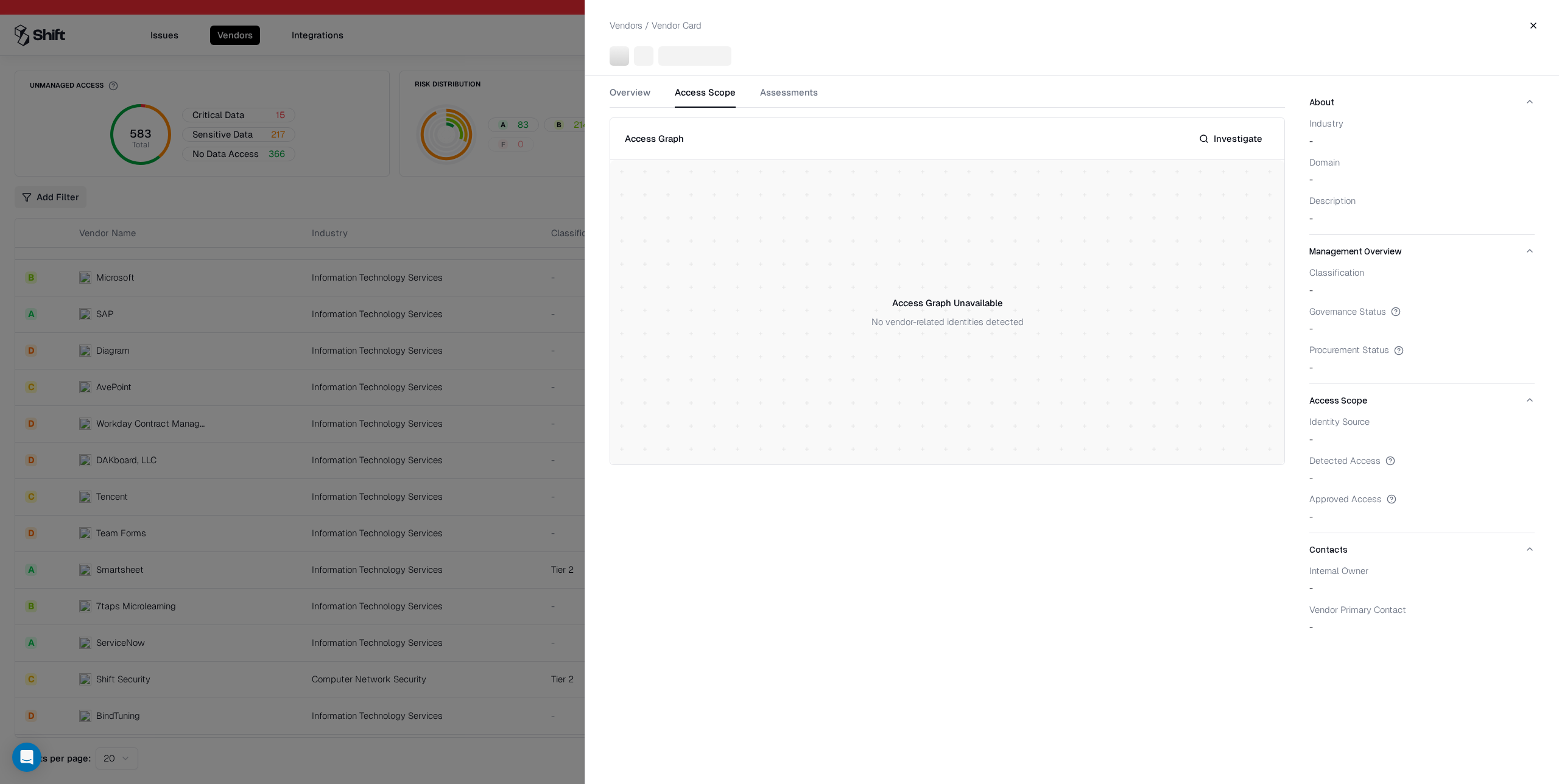
click at [463, 400] on div at bounding box center [779, 392] width 1559 height 784
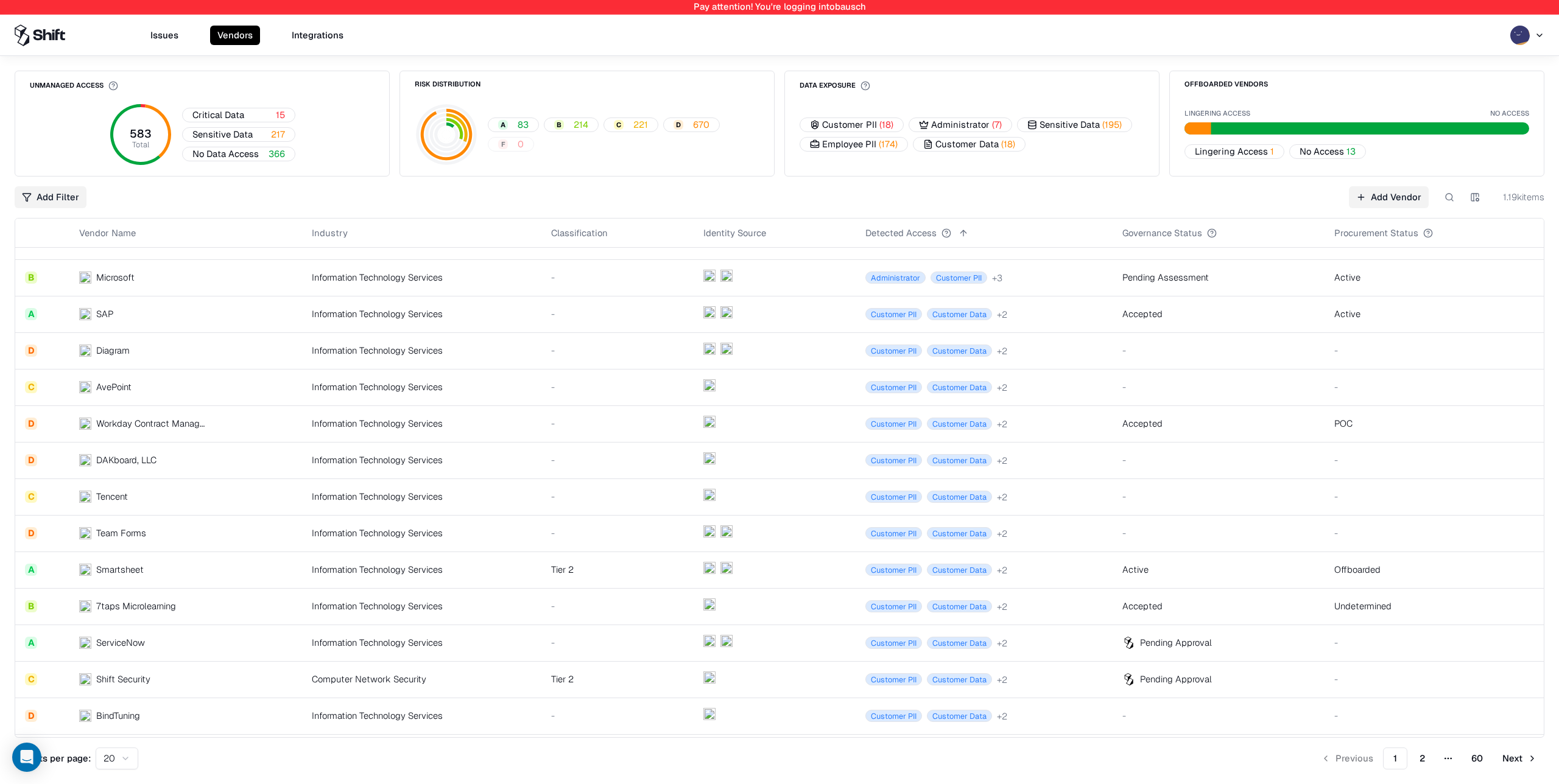
click at [230, 279] on td "Microsoft" at bounding box center [186, 277] width 233 height 37
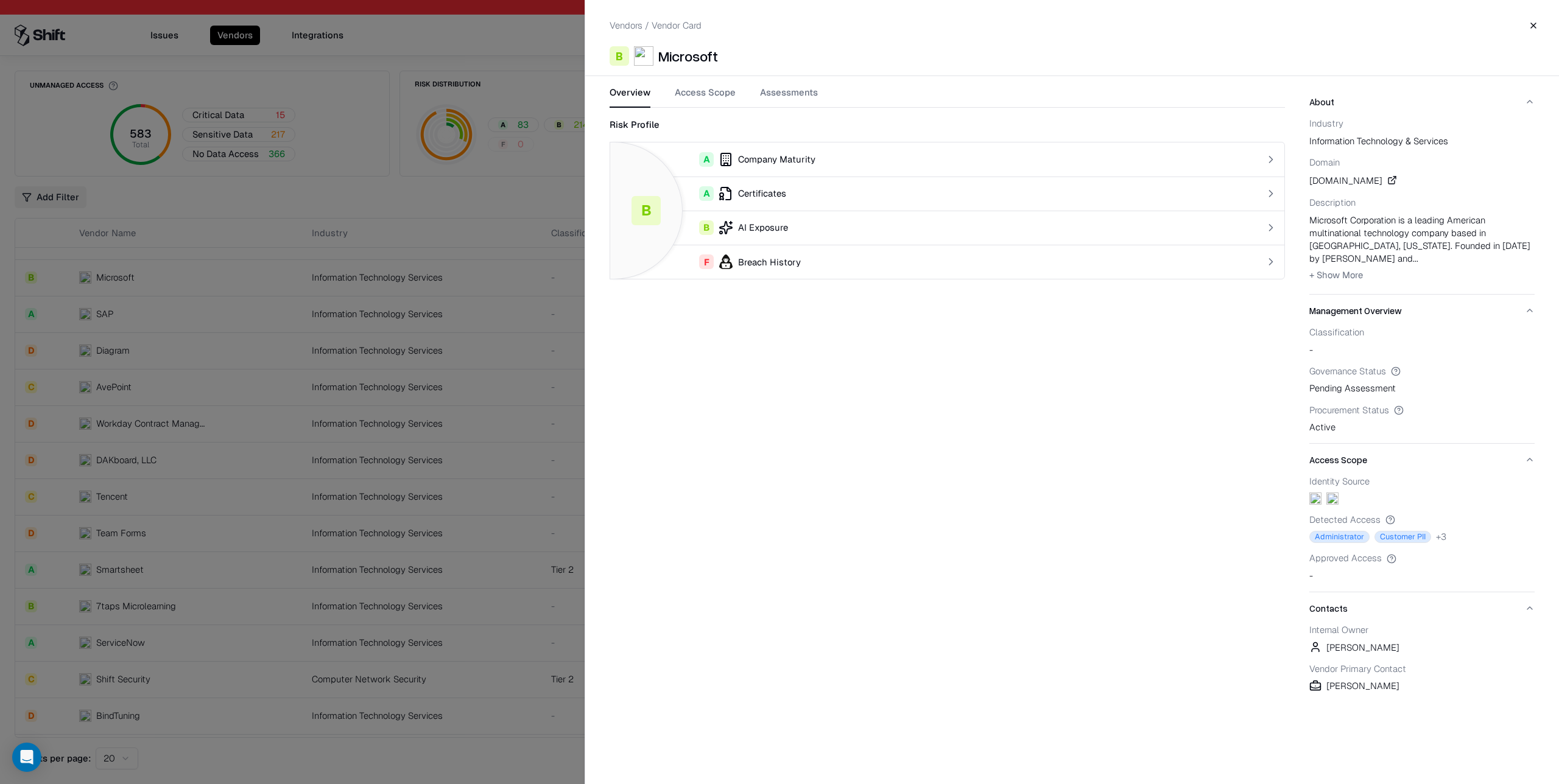
click at [722, 99] on button "Access Scope" at bounding box center [705, 96] width 61 height 22
